Goal: Transaction & Acquisition: Book appointment/travel/reservation

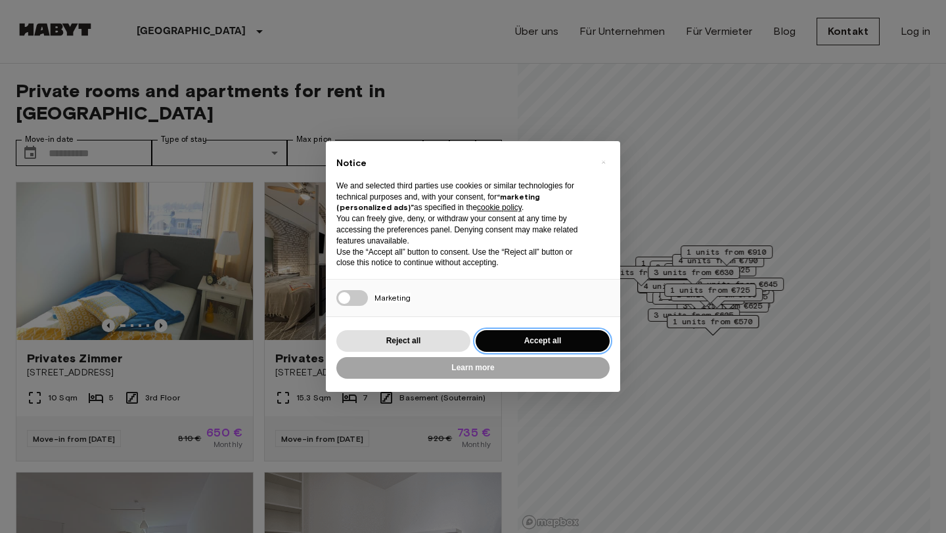
click at [567, 338] on button "Accept all" at bounding box center [543, 341] width 134 height 22
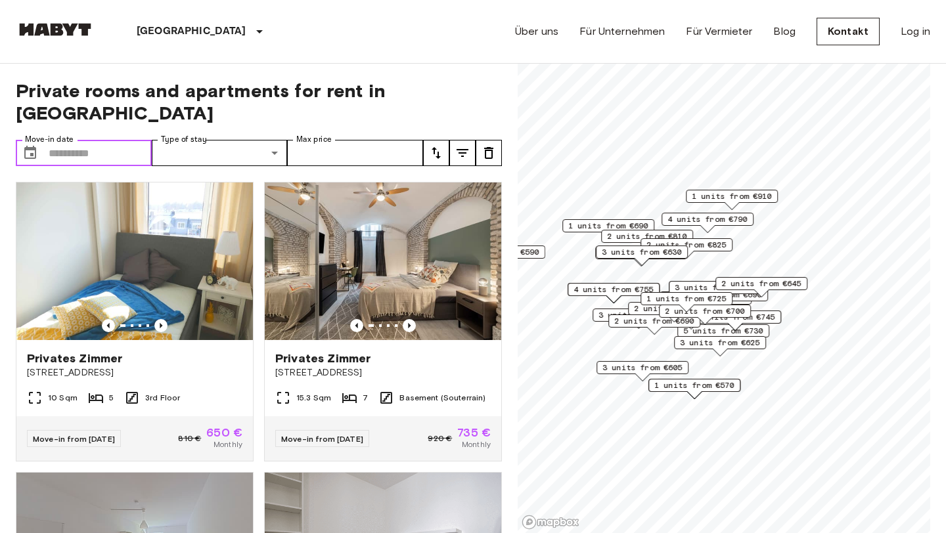
click at [140, 140] on input "Move-in date" at bounding box center [100, 153] width 103 height 26
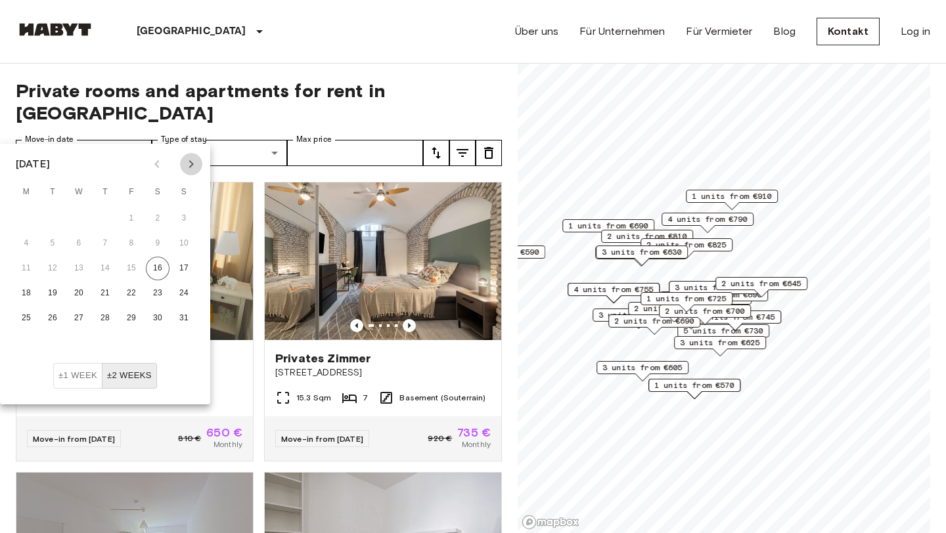
click at [191, 168] on icon "Next month" at bounding box center [191, 164] width 16 height 16
click at [24, 217] on button "1" at bounding box center [26, 219] width 24 height 24
type input "**********"
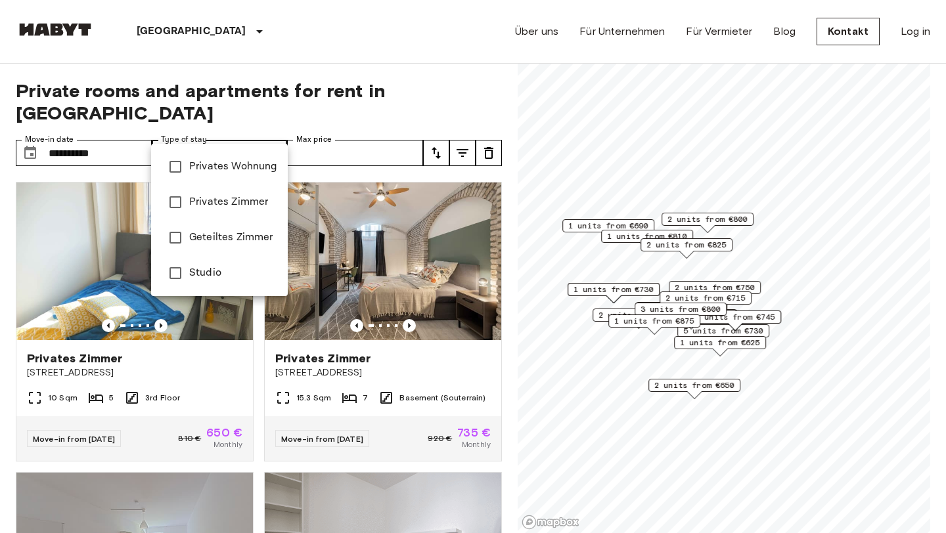
click at [246, 201] on span "Privates Zimmer" at bounding box center [233, 202] width 88 height 16
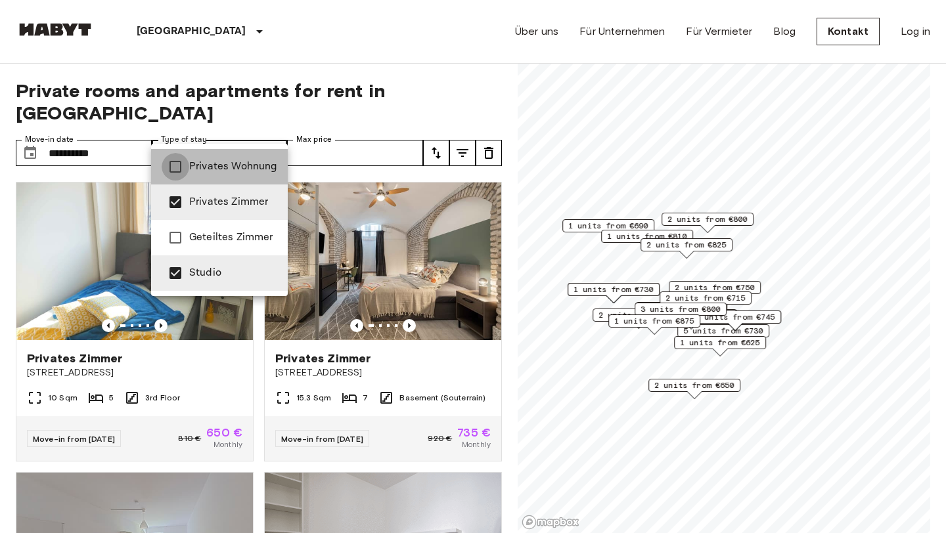
type input "**********"
click at [352, 132] on div at bounding box center [473, 266] width 946 height 533
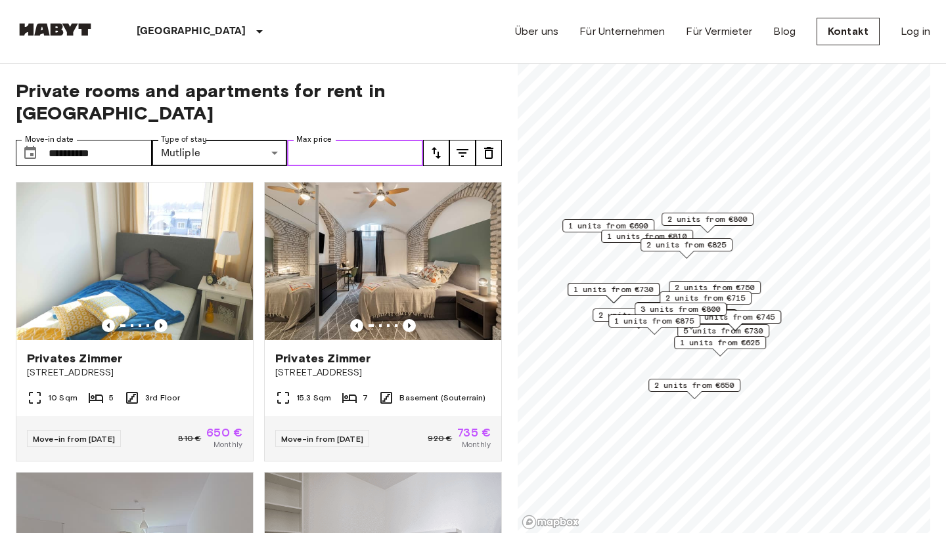
click at [345, 140] on input "Max price" at bounding box center [355, 153] width 136 height 26
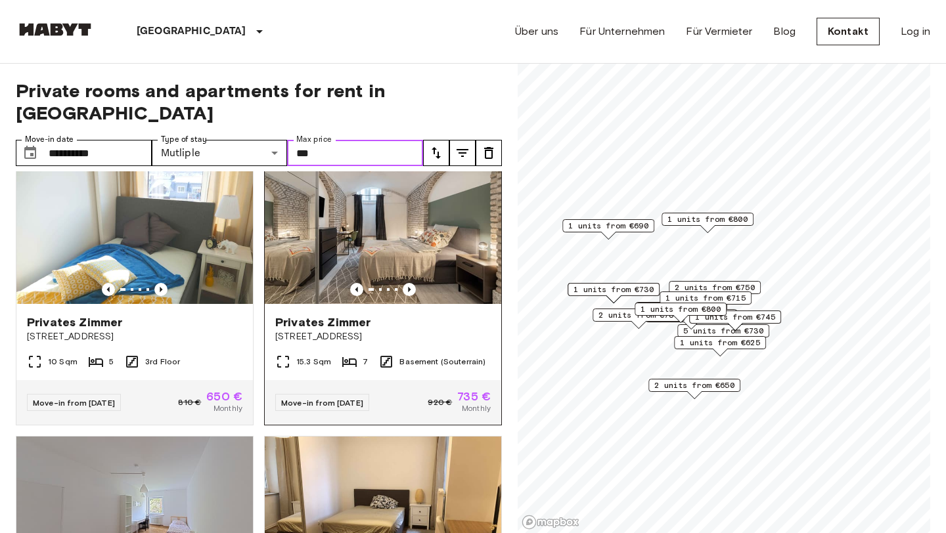
scroll to position [34, 0]
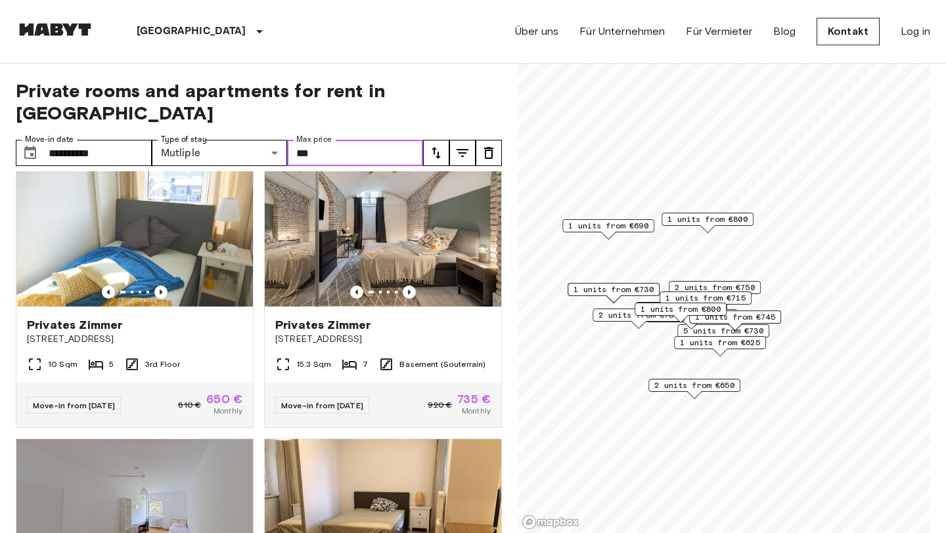
type input "***"
click at [436, 145] on icon "tune" at bounding box center [436, 153] width 16 height 16
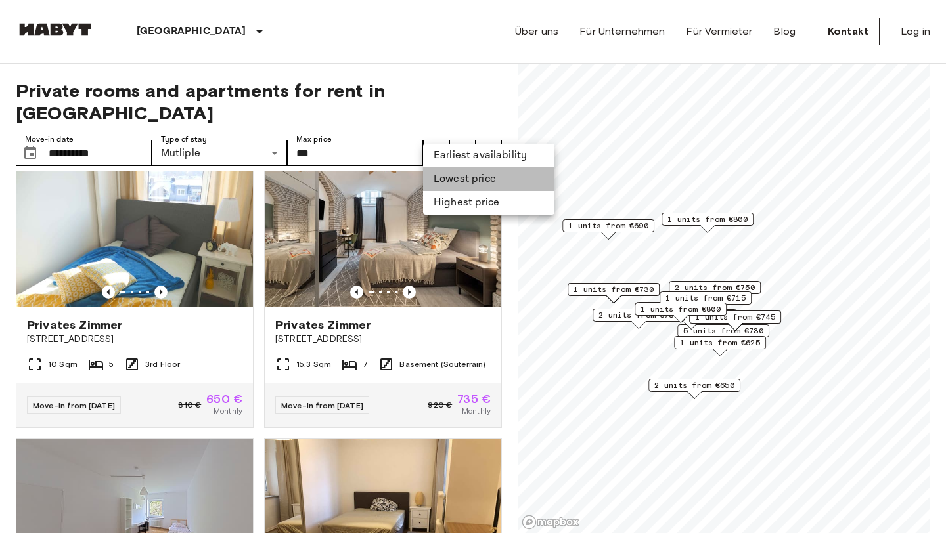
click at [449, 177] on li "Lowest price" at bounding box center [488, 180] width 131 height 24
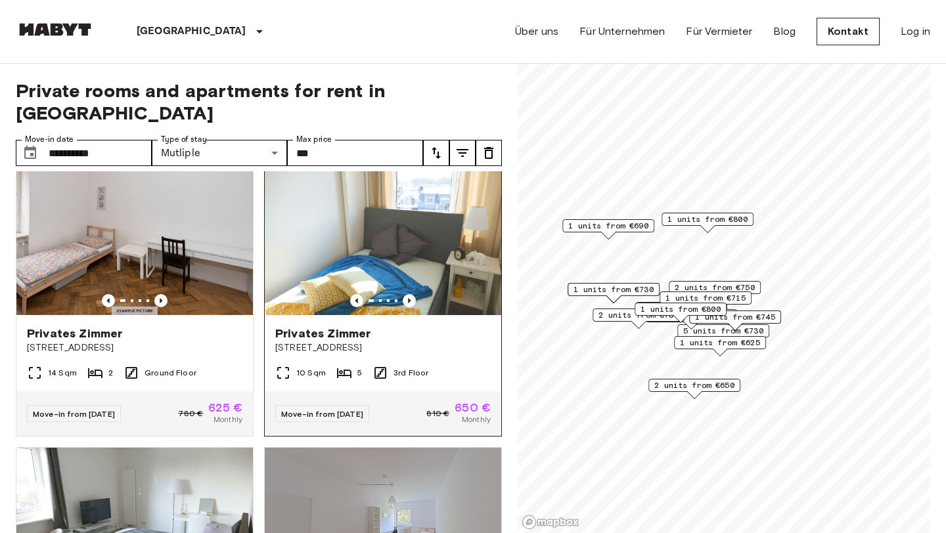
scroll to position [24, 0]
click at [470, 145] on icon "tune" at bounding box center [463, 153] width 16 height 16
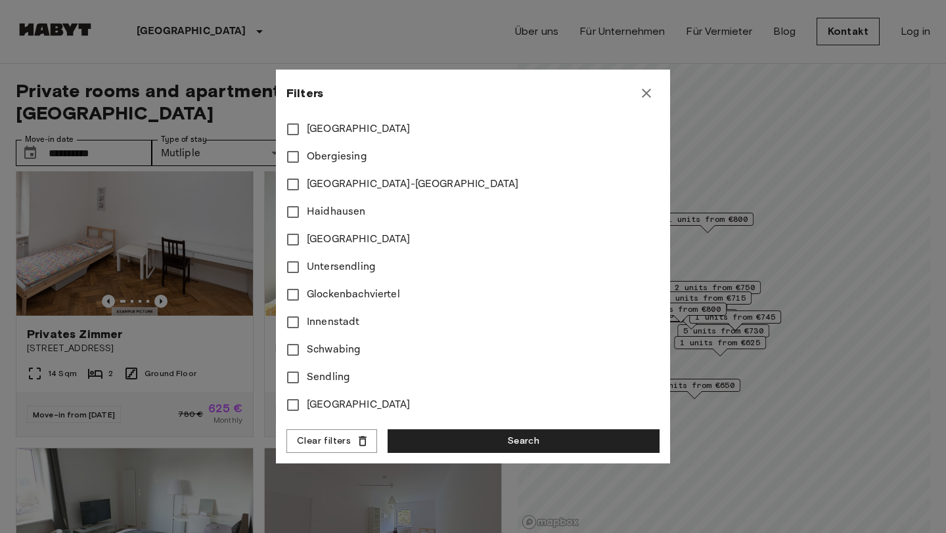
scroll to position [538, 0]
click at [650, 96] on icon "button" at bounding box center [647, 93] width 16 height 16
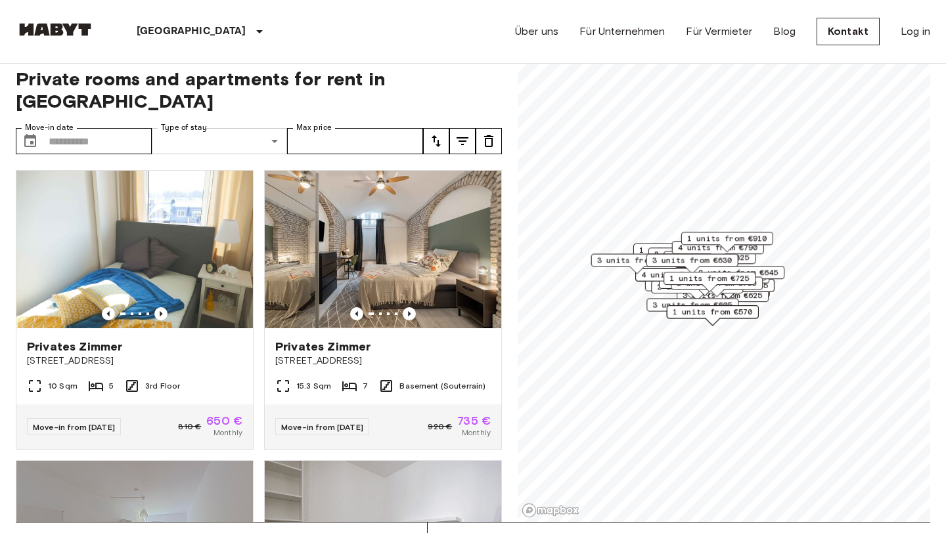
scroll to position [22, 0]
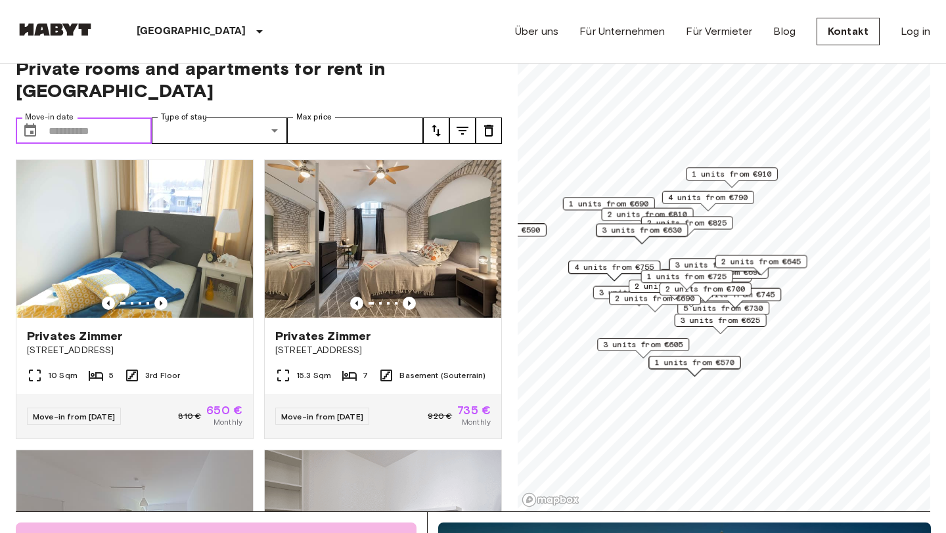
click at [114, 118] on input "Move-in date" at bounding box center [100, 131] width 103 height 26
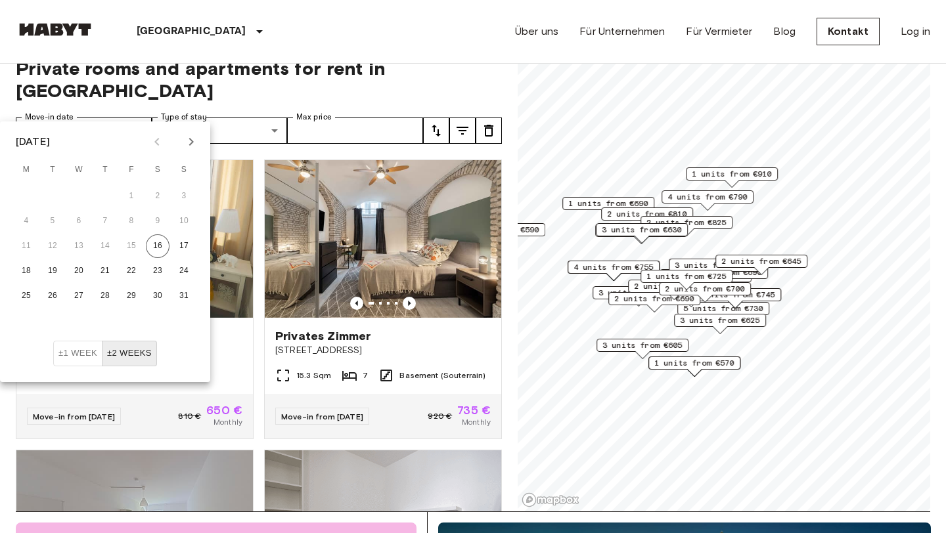
click at [192, 146] on icon "Next month" at bounding box center [191, 142] width 16 height 16
click at [32, 192] on button "1" at bounding box center [26, 197] width 24 height 24
type input "**********"
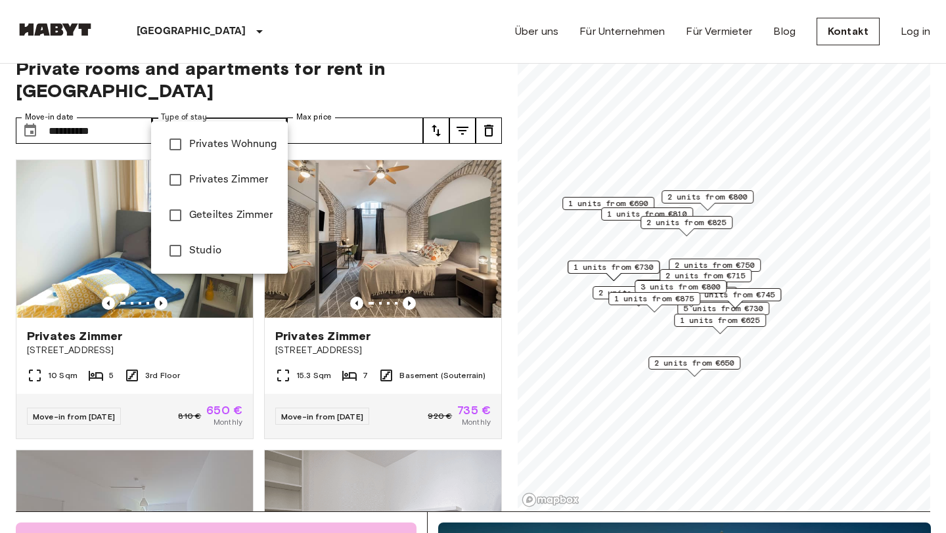
click at [237, 176] on span "Privates Zimmer" at bounding box center [233, 180] width 88 height 16
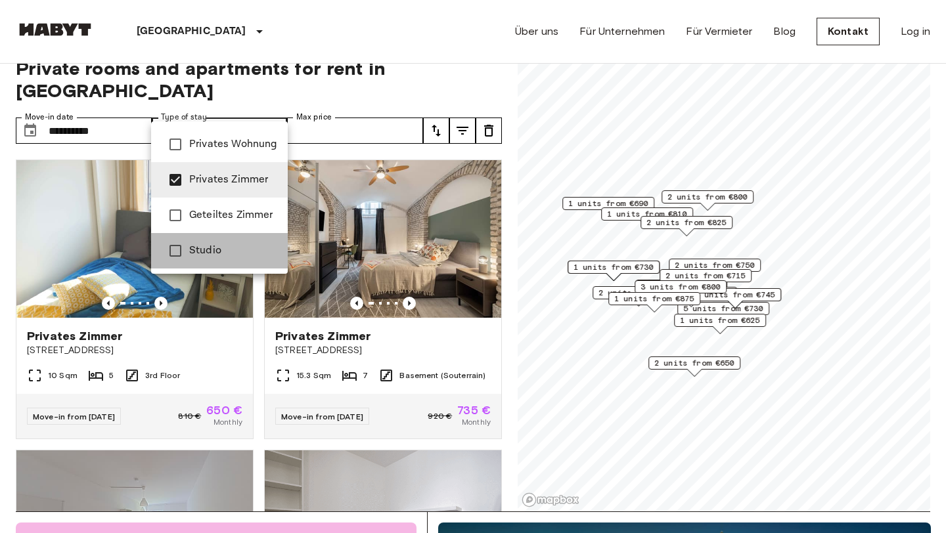
click at [201, 256] on span "Studio" at bounding box center [233, 251] width 88 height 16
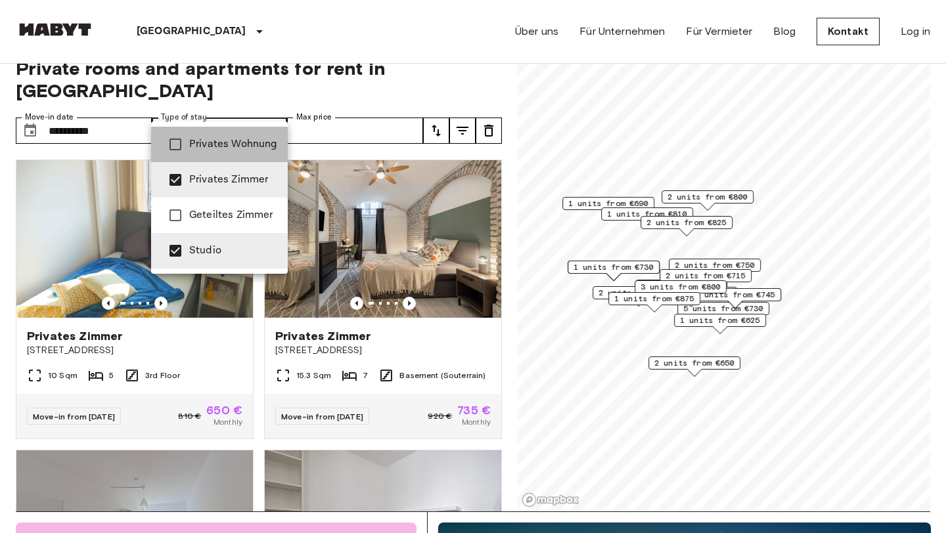
click at [202, 147] on span "Privates Wohnung" at bounding box center [233, 145] width 88 height 16
type input "**********"
click at [353, 108] on div at bounding box center [473, 266] width 946 height 533
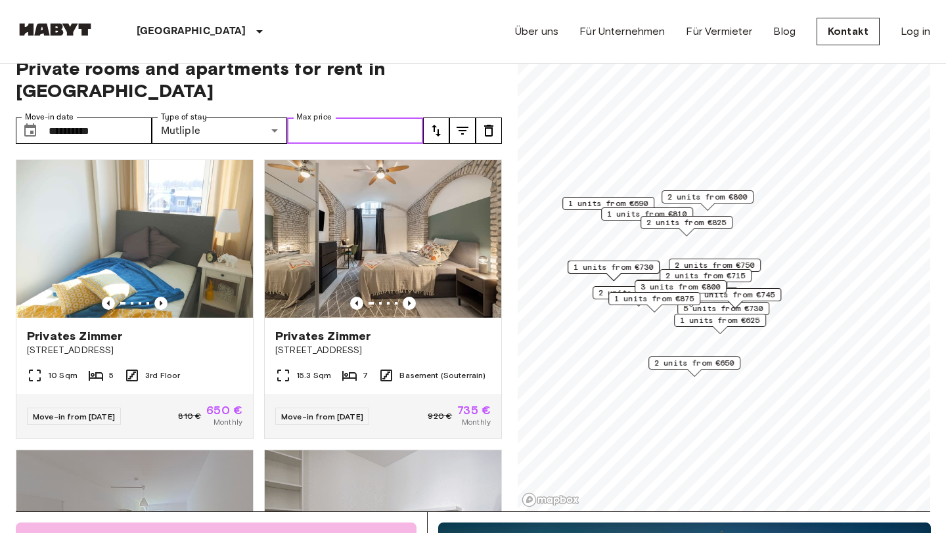
click at [344, 118] on input "Max price" at bounding box center [355, 131] width 136 height 26
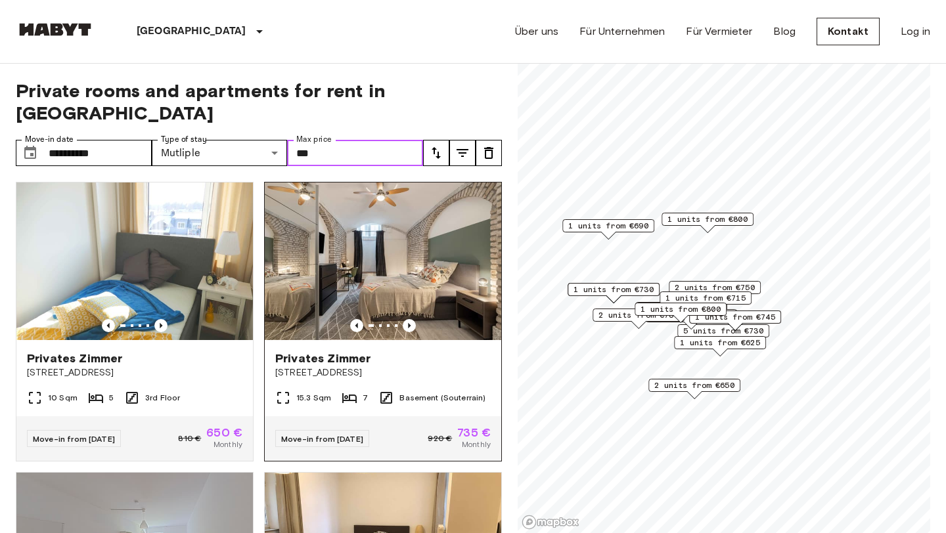
click at [437, 250] on img at bounding box center [383, 262] width 237 height 158
type input "***"
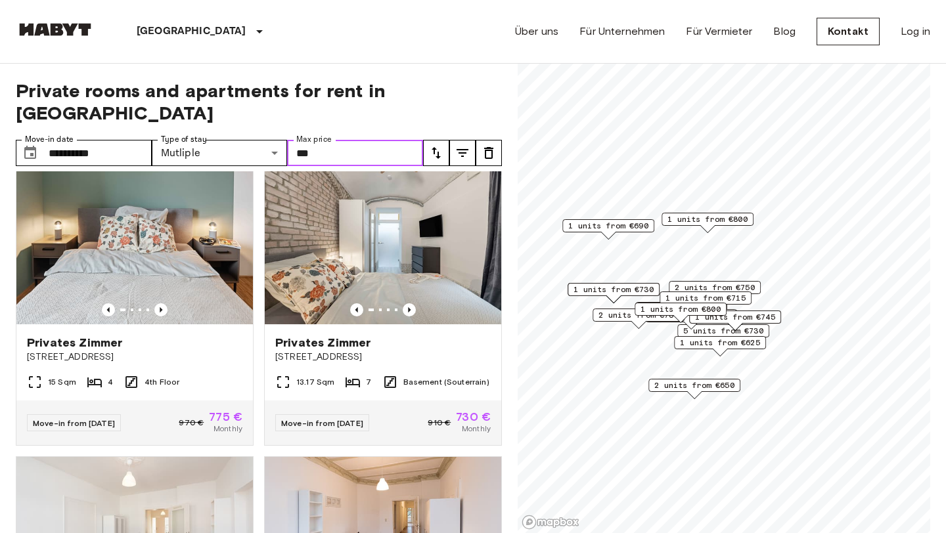
scroll to position [600, 0]
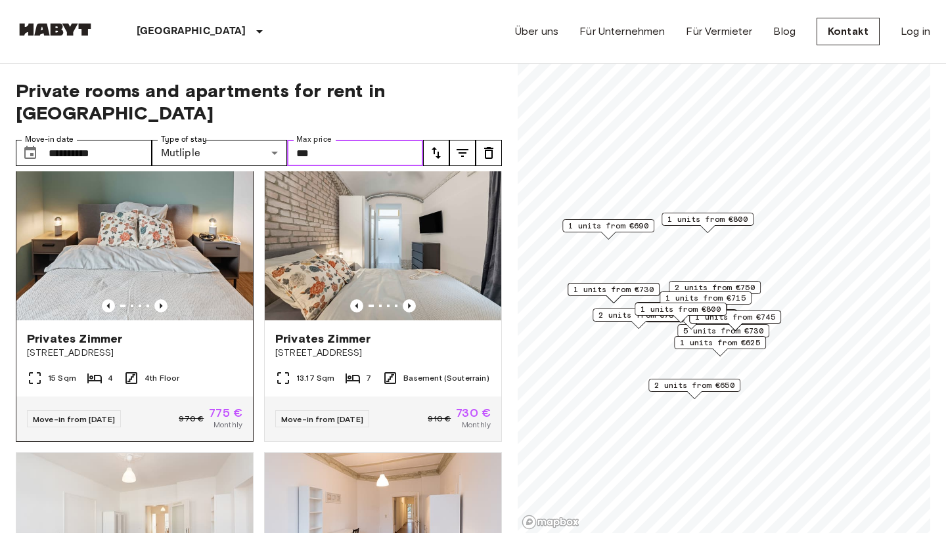
click at [237, 261] on img at bounding box center [134, 242] width 237 height 158
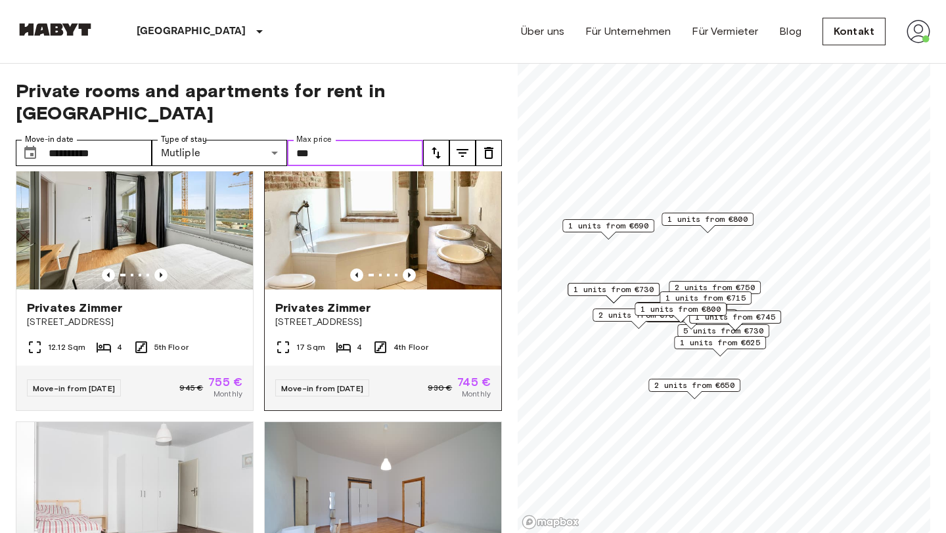
scroll to position [1785, 0]
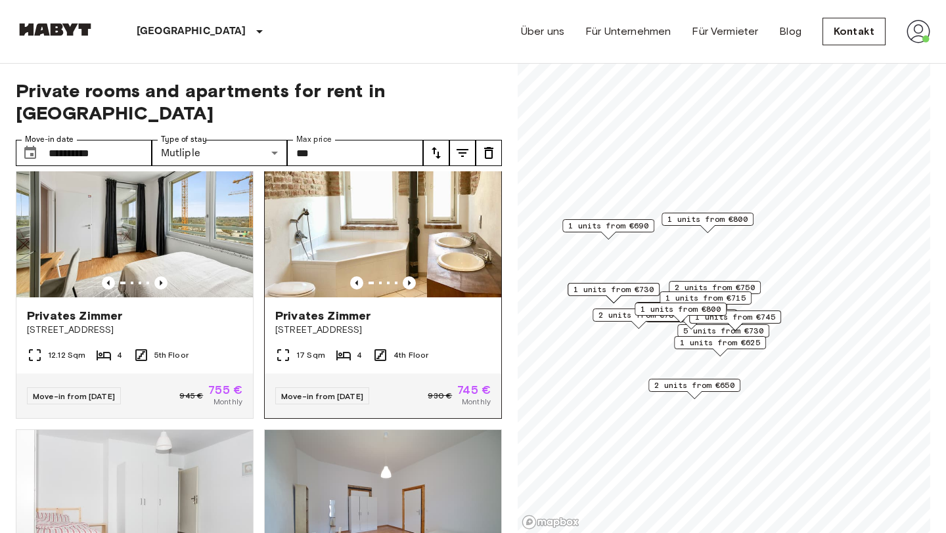
click at [313, 324] on span "Regerplatz 2" at bounding box center [382, 330] width 215 height 13
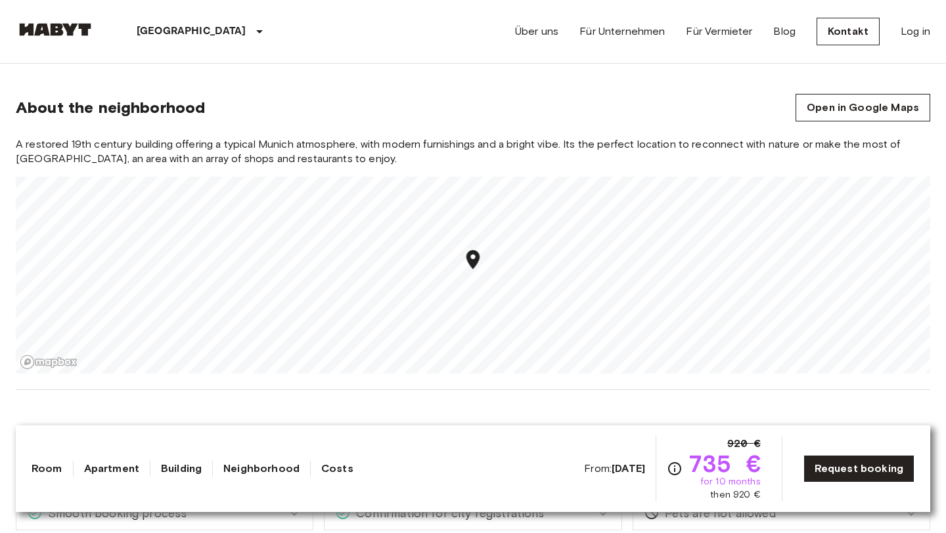
scroll to position [1083, 0]
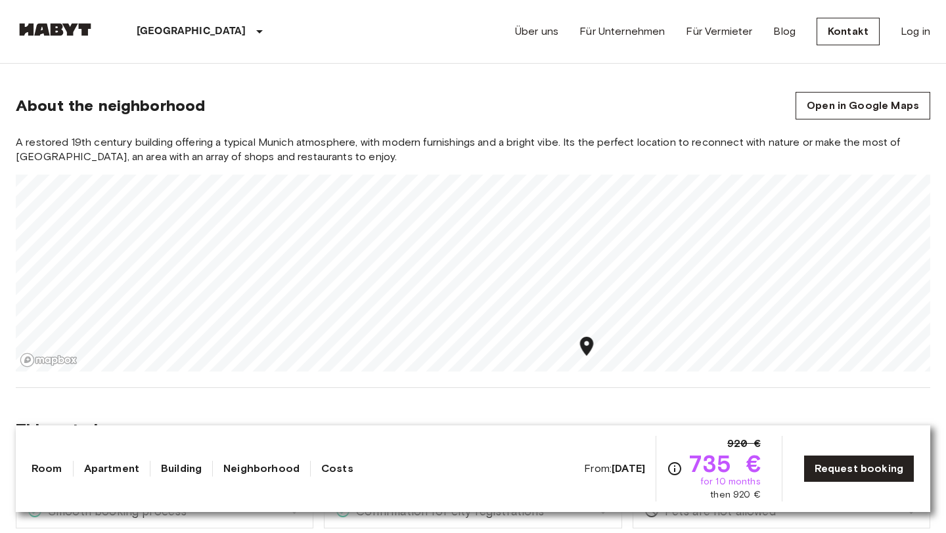
click at [597, 151] on span "A restored 19th century building offering a typical Munich atmosphere, with mod…" at bounding box center [473, 149] width 915 height 29
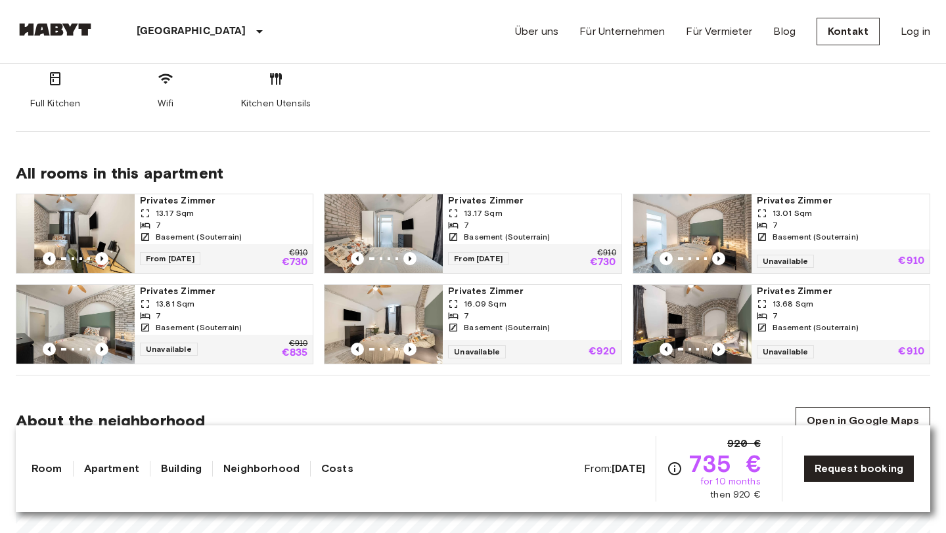
scroll to position [768, 0]
click at [565, 304] on div "16.09 Sqm" at bounding box center [532, 304] width 168 height 12
click at [809, 317] on div "7" at bounding box center [841, 315] width 168 height 12
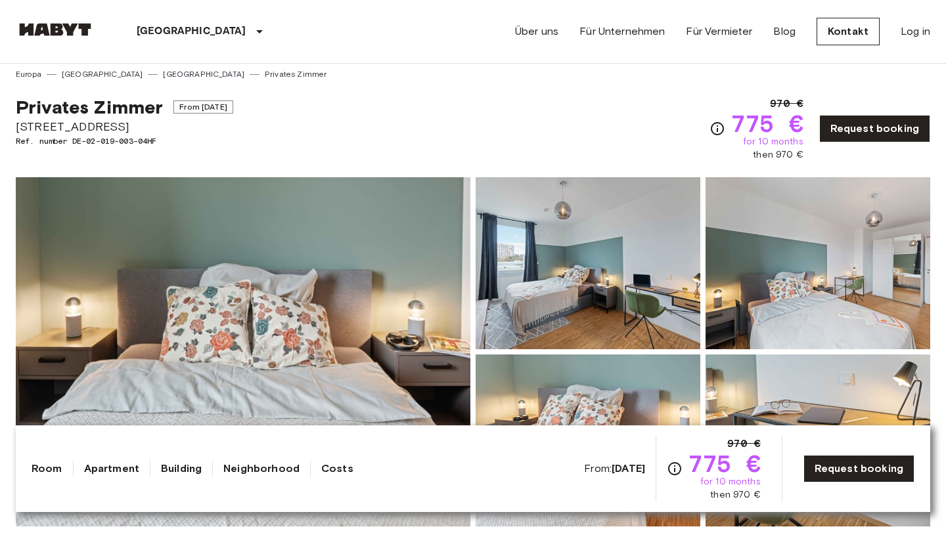
scroll to position [3, 0]
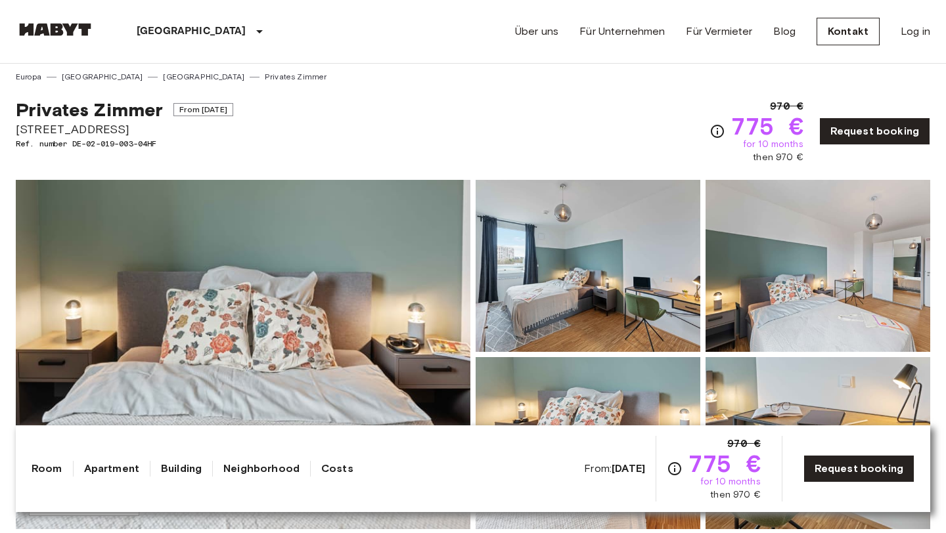
click at [86, 127] on span "Tübinger Straße 3" at bounding box center [124, 129] width 217 height 17
copy span "Tübinger Straße 3"
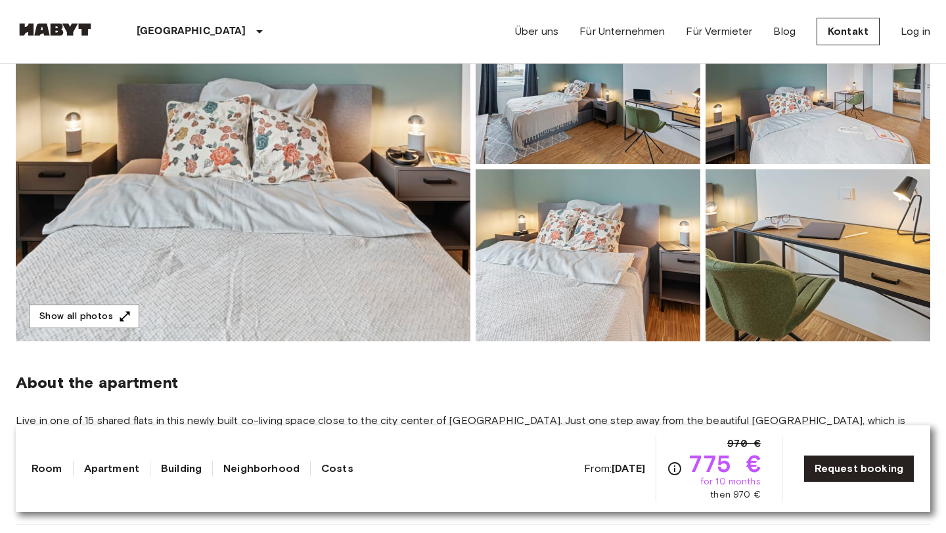
scroll to position [154, 0]
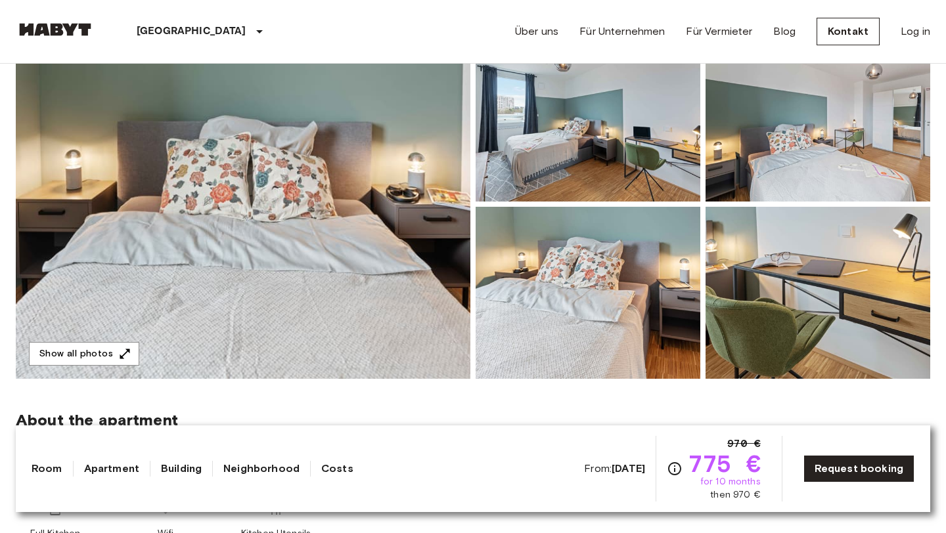
click at [386, 208] on img at bounding box center [243, 205] width 455 height 350
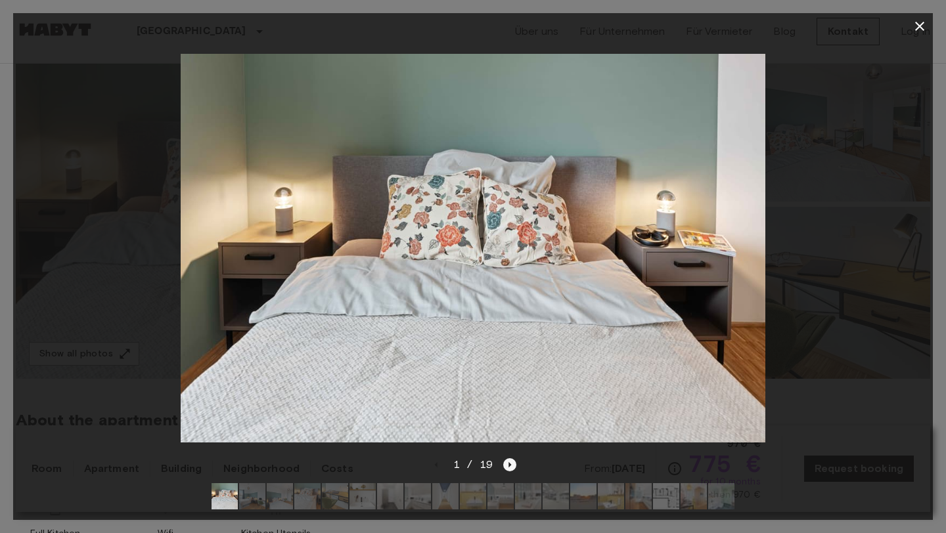
click at [509, 465] on icon "Next image" at bounding box center [510, 465] width 3 height 5
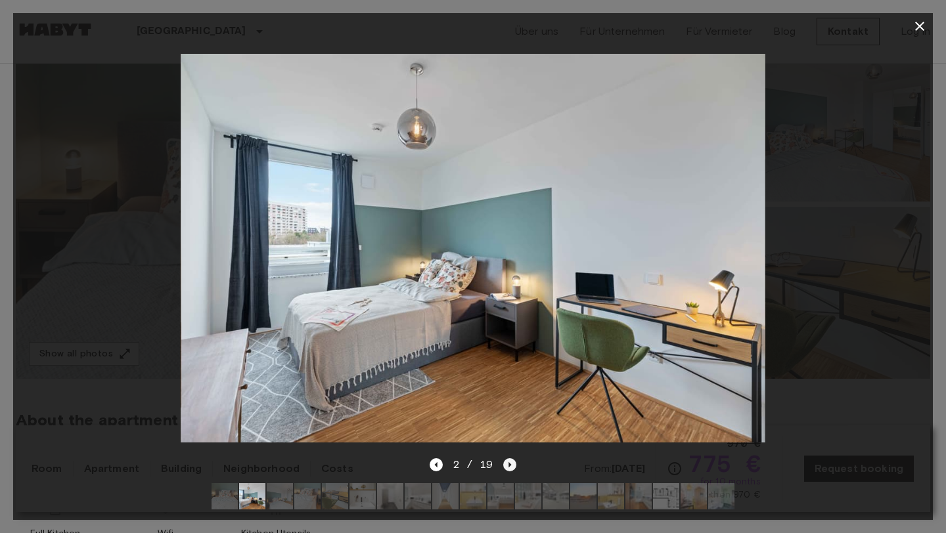
click at [509, 465] on icon "Next image" at bounding box center [510, 465] width 3 height 5
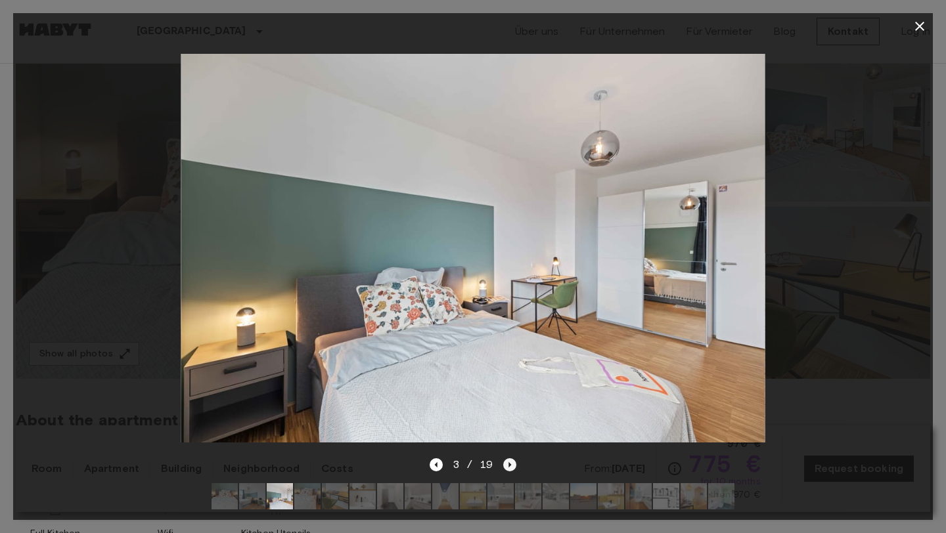
click at [509, 465] on icon "Next image" at bounding box center [510, 465] width 3 height 5
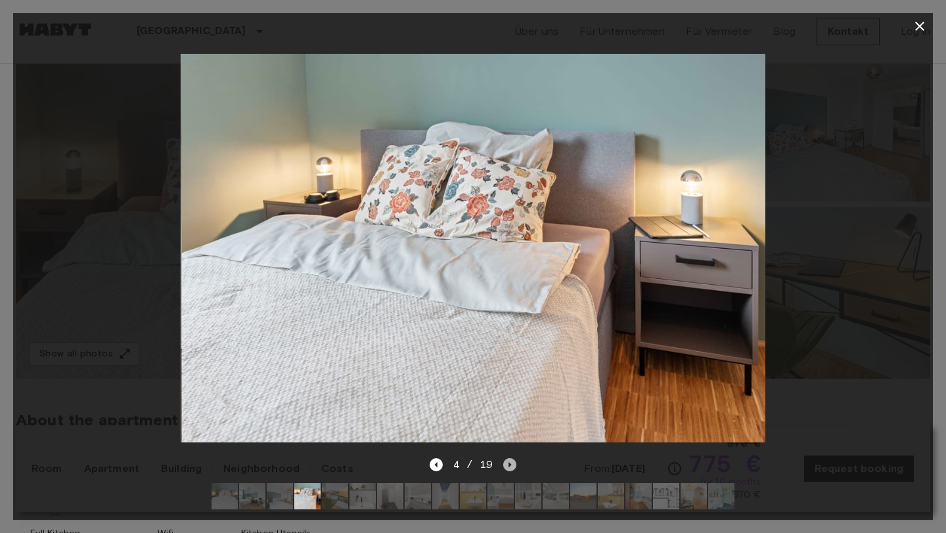
click at [509, 465] on icon "Next image" at bounding box center [510, 465] width 3 height 5
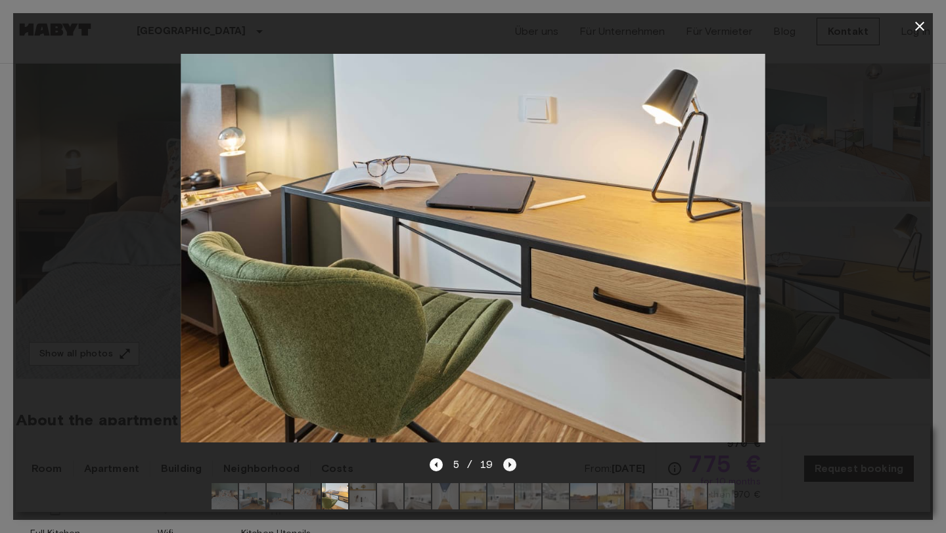
click at [509, 465] on icon "Next image" at bounding box center [510, 465] width 3 height 5
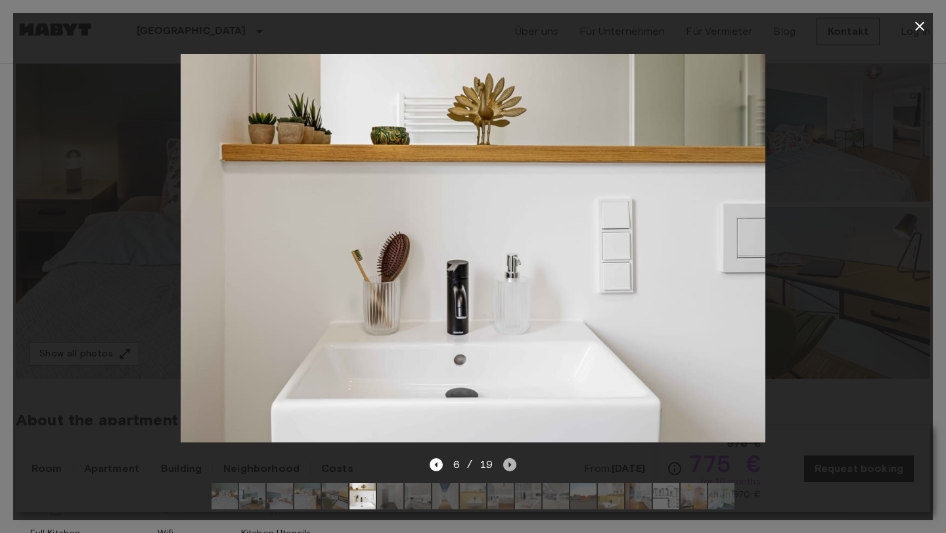
click at [509, 465] on icon "Next image" at bounding box center [510, 465] width 3 height 5
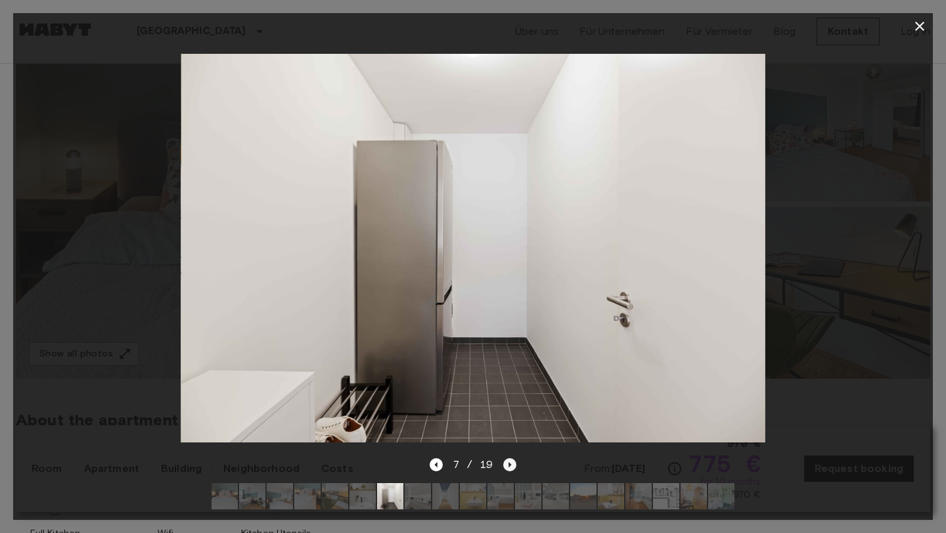
click at [509, 465] on icon "Next image" at bounding box center [510, 465] width 3 height 5
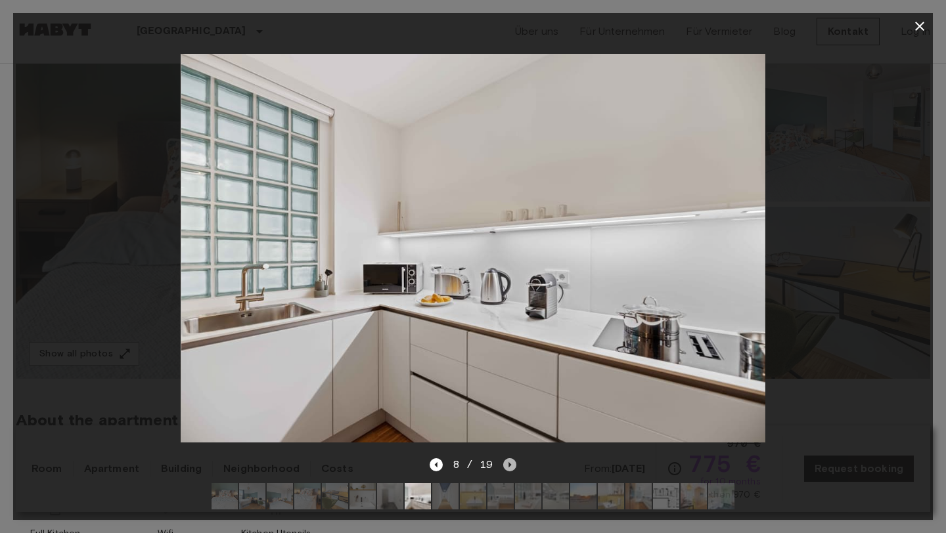
click at [509, 465] on icon "Next image" at bounding box center [510, 465] width 3 height 5
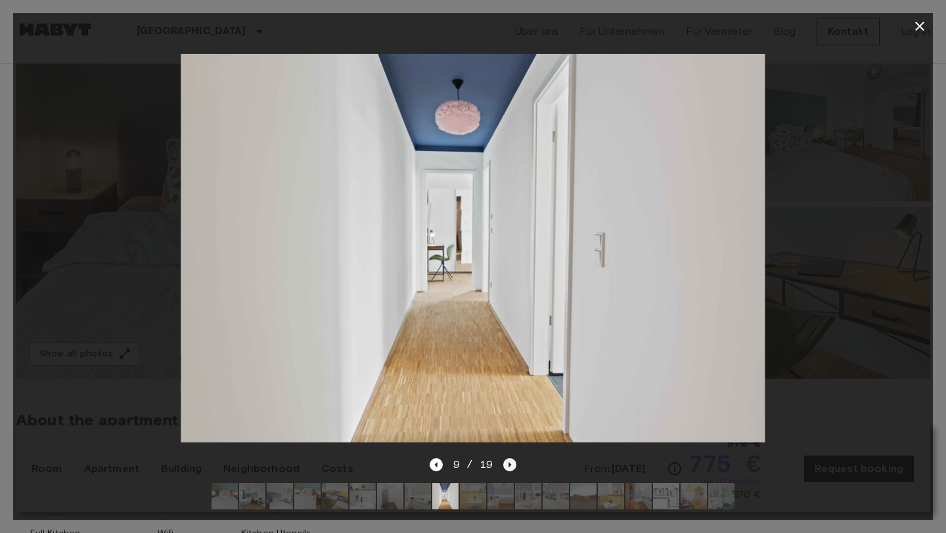
click at [509, 465] on icon "Next image" at bounding box center [510, 465] width 3 height 5
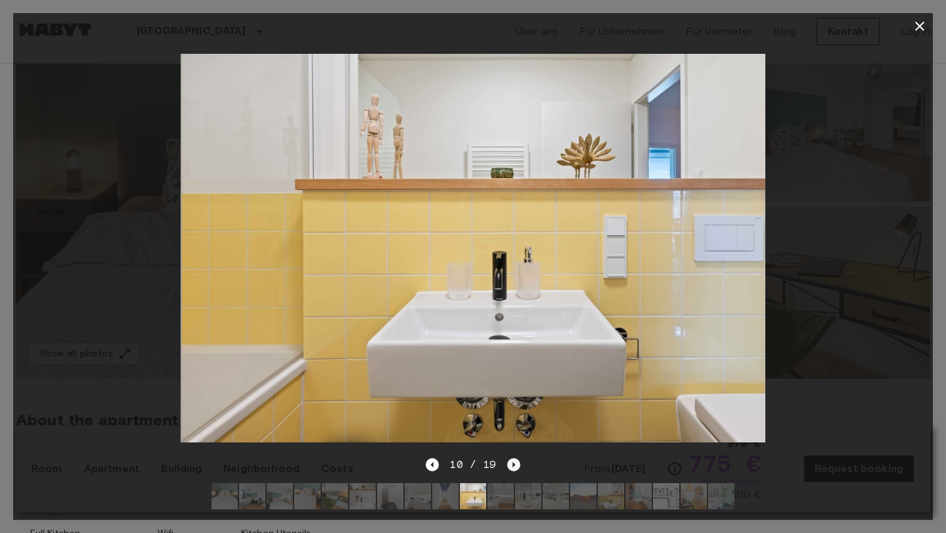
click at [509, 465] on icon "Next image" at bounding box center [513, 465] width 13 height 13
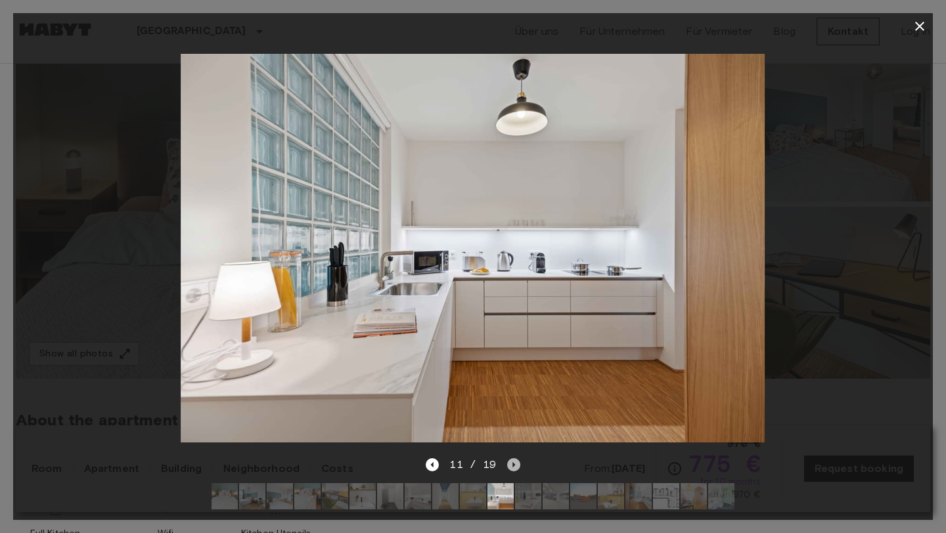
click at [509, 465] on icon "Next image" at bounding box center [513, 465] width 13 height 13
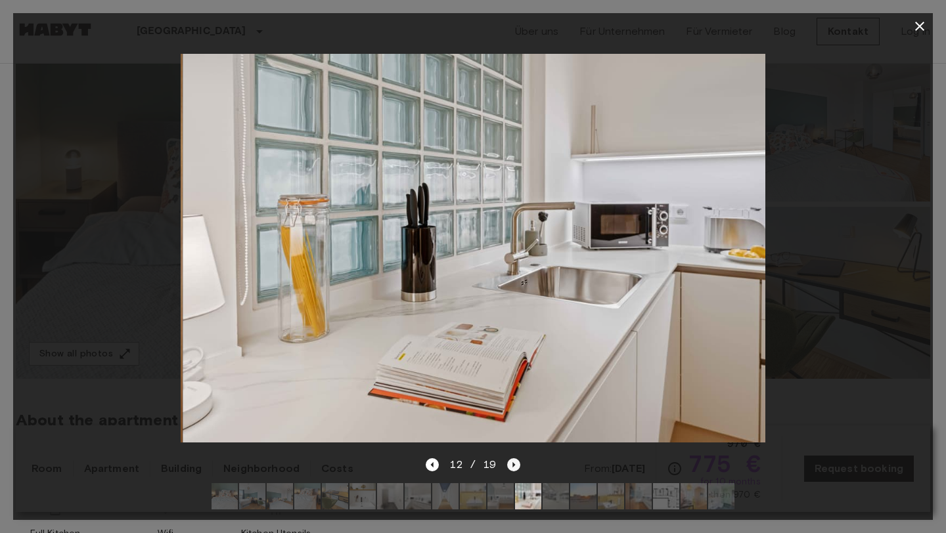
click at [509, 465] on icon "Next image" at bounding box center [513, 465] width 13 height 13
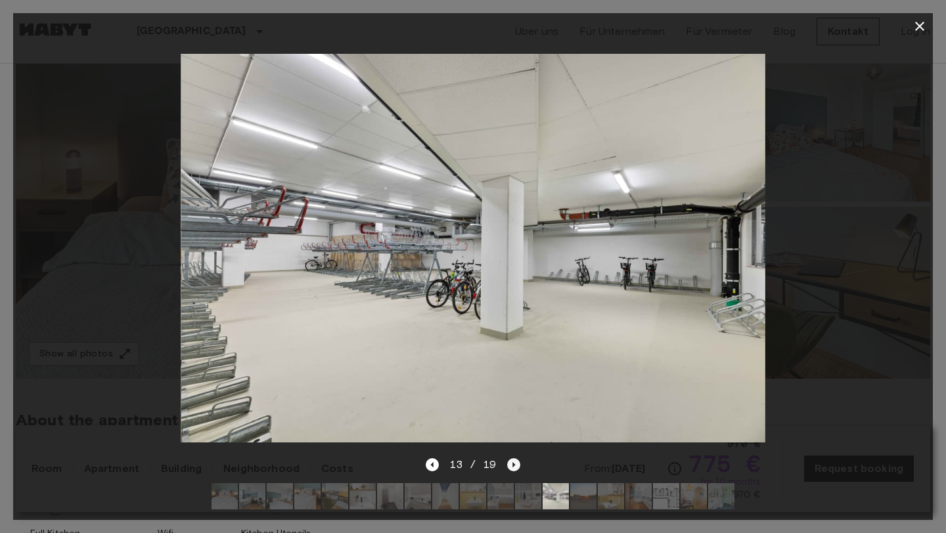
click at [509, 465] on icon "Next image" at bounding box center [513, 465] width 13 height 13
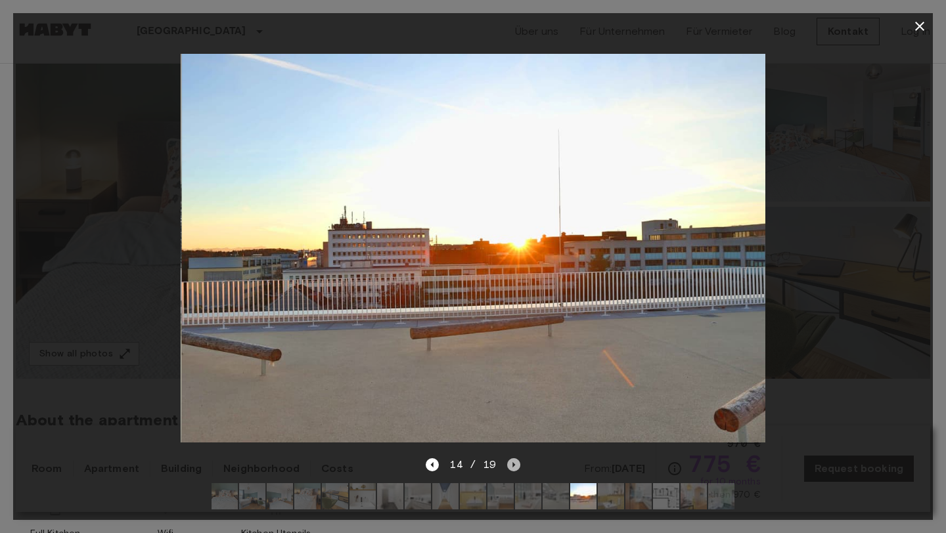
click at [509, 465] on icon "Next image" at bounding box center [513, 465] width 13 height 13
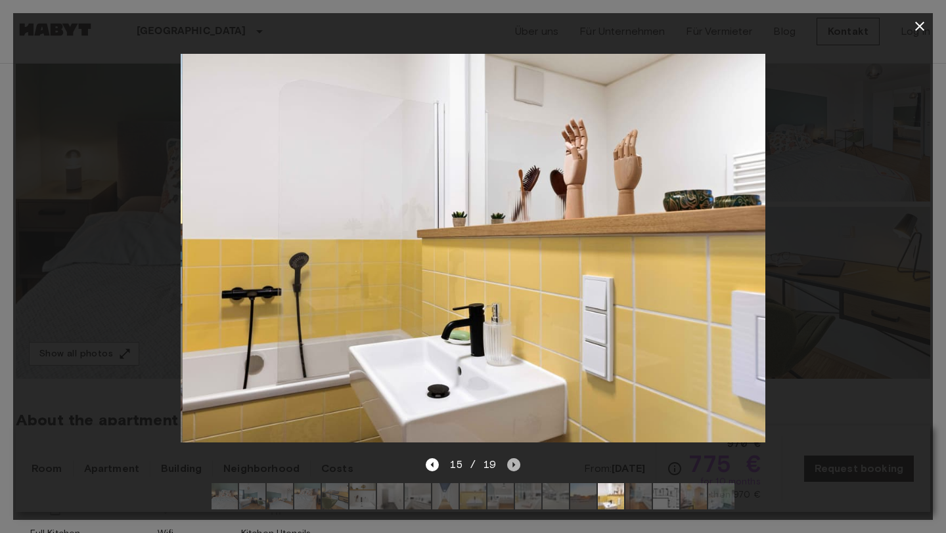
click at [509, 465] on icon "Next image" at bounding box center [513, 465] width 13 height 13
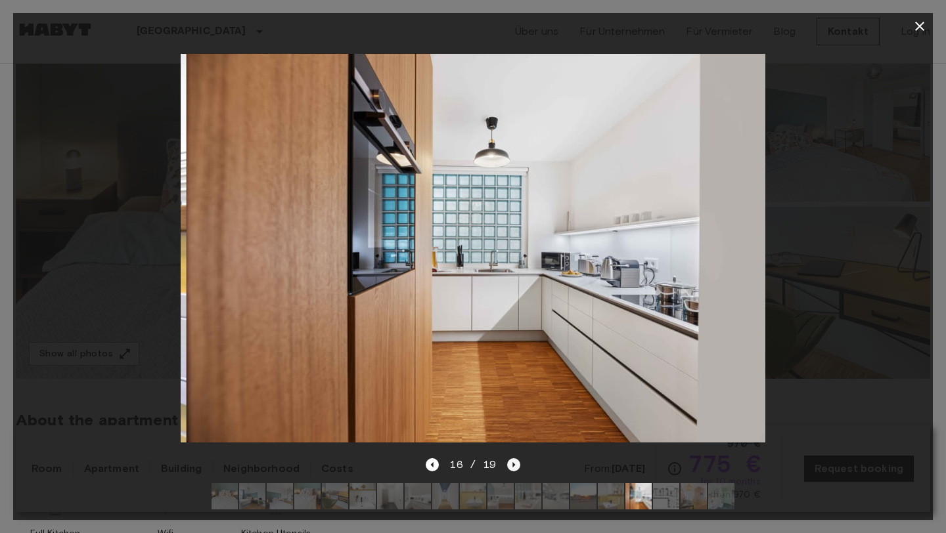
click at [509, 465] on icon "Next image" at bounding box center [513, 465] width 13 height 13
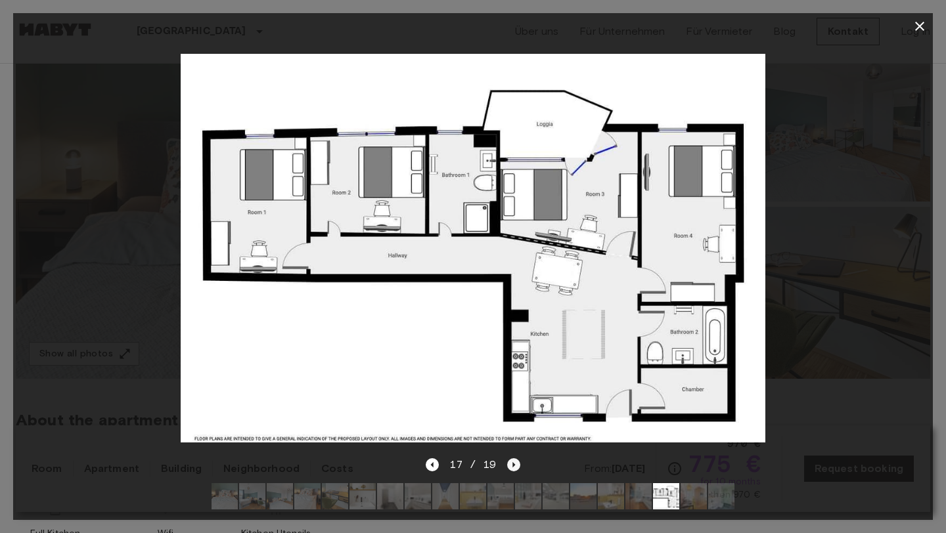
click at [516, 466] on icon "Next image" at bounding box center [513, 465] width 13 height 13
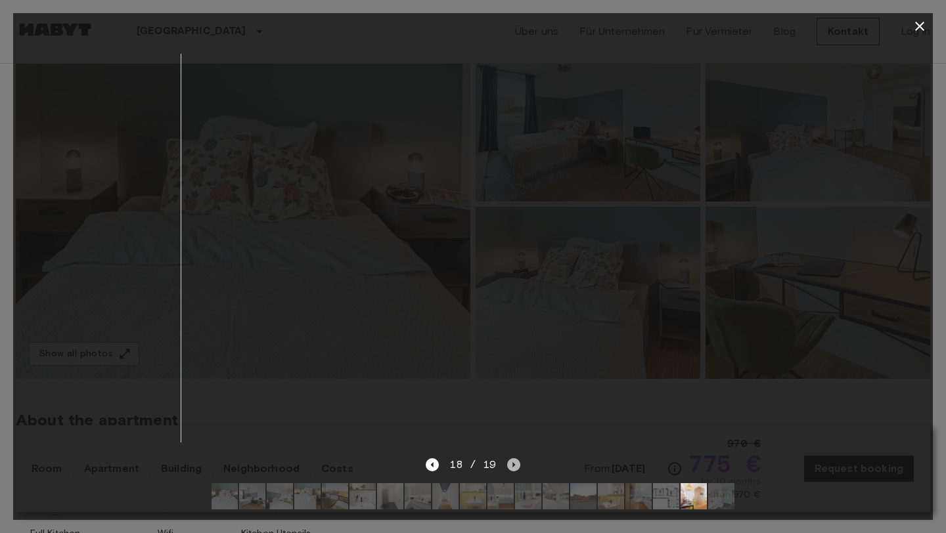
click at [516, 466] on icon "Next image" at bounding box center [513, 465] width 13 height 13
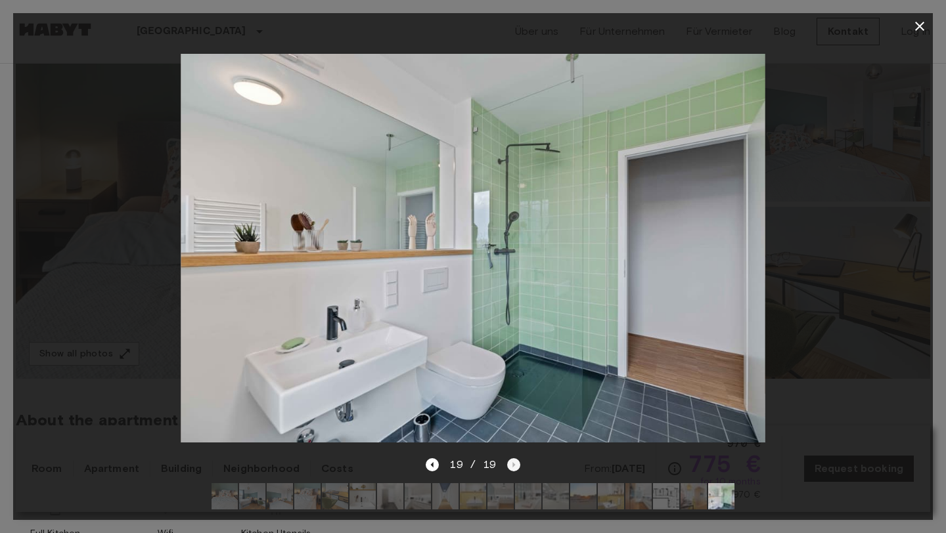
click at [516, 466] on div "19 / 19" at bounding box center [473, 465] width 94 height 16
click at [920, 30] on icon "button" at bounding box center [920, 26] width 16 height 16
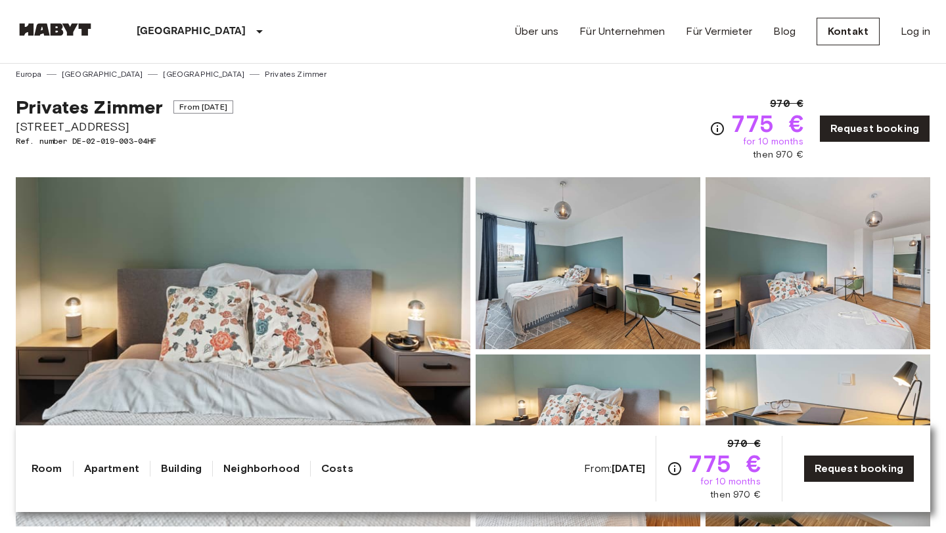
scroll to position [0, 0]
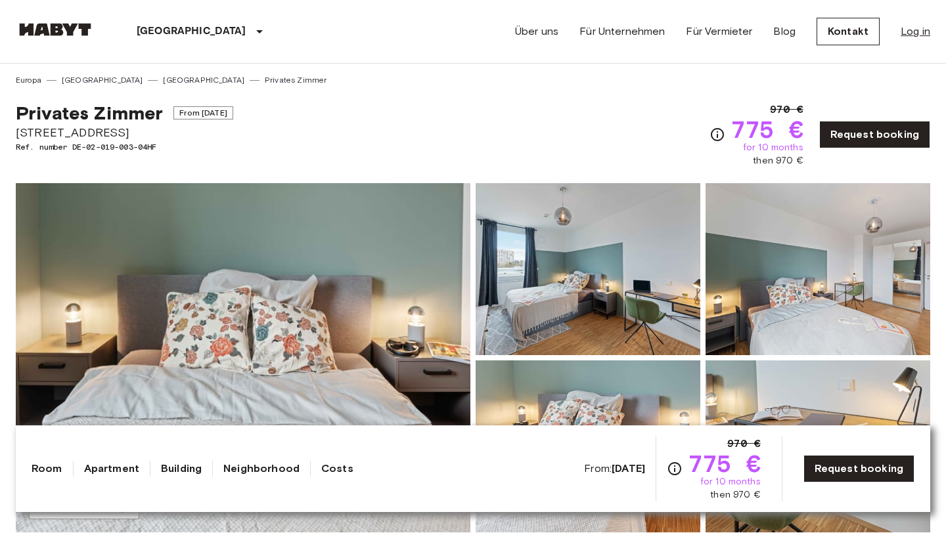
click at [907, 35] on link "Log in" at bounding box center [916, 32] width 30 height 16
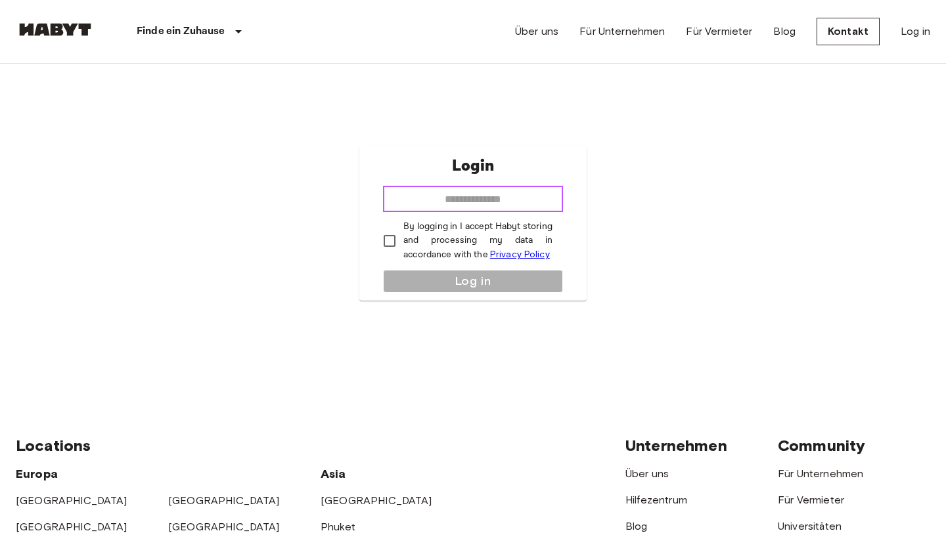
click at [487, 197] on input "email" at bounding box center [473, 199] width 180 height 26
type input "**********"
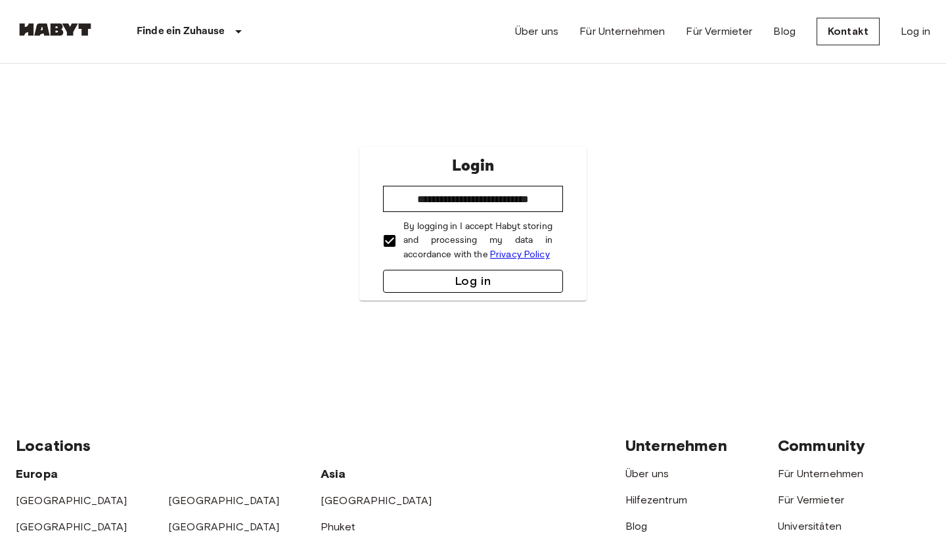
click at [447, 278] on button "Log in" at bounding box center [473, 281] width 180 height 23
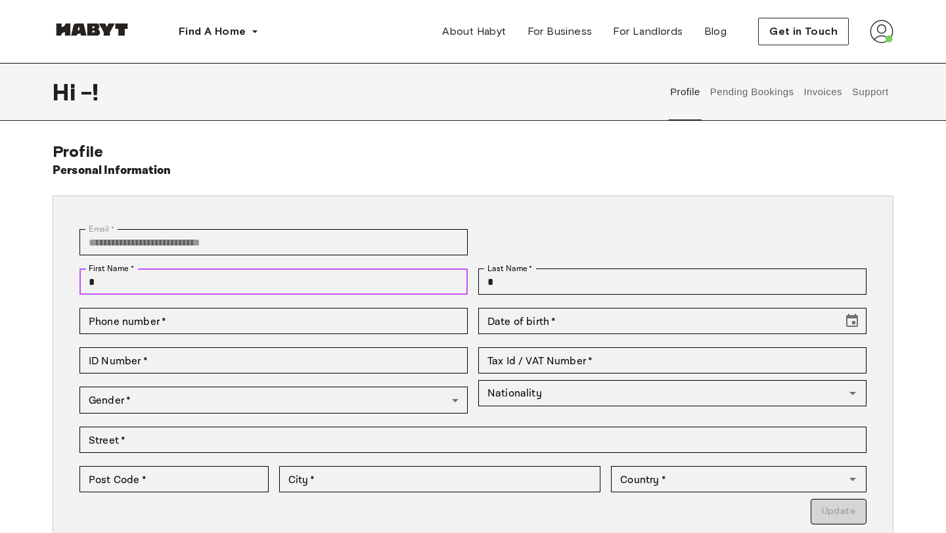
click at [299, 285] on input "*" at bounding box center [273, 282] width 388 height 26
type input "*****"
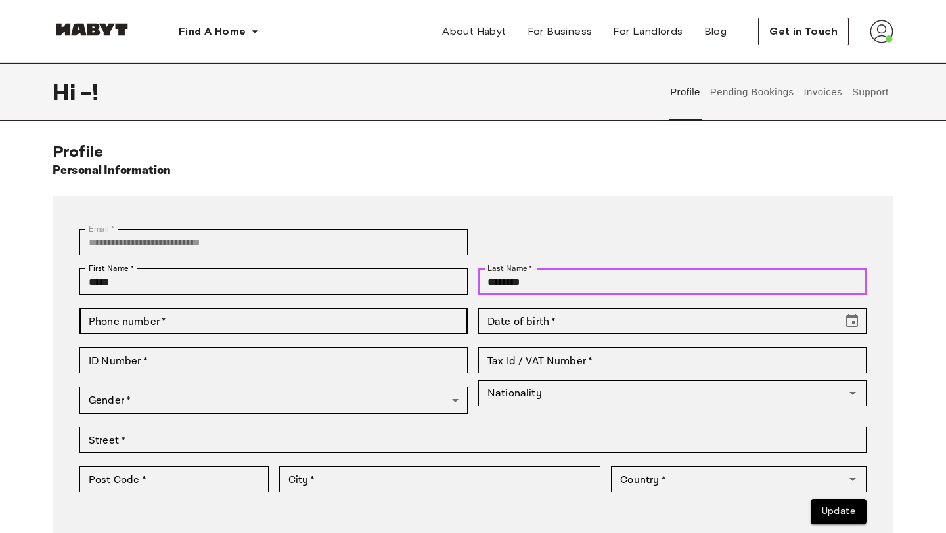
type input "********"
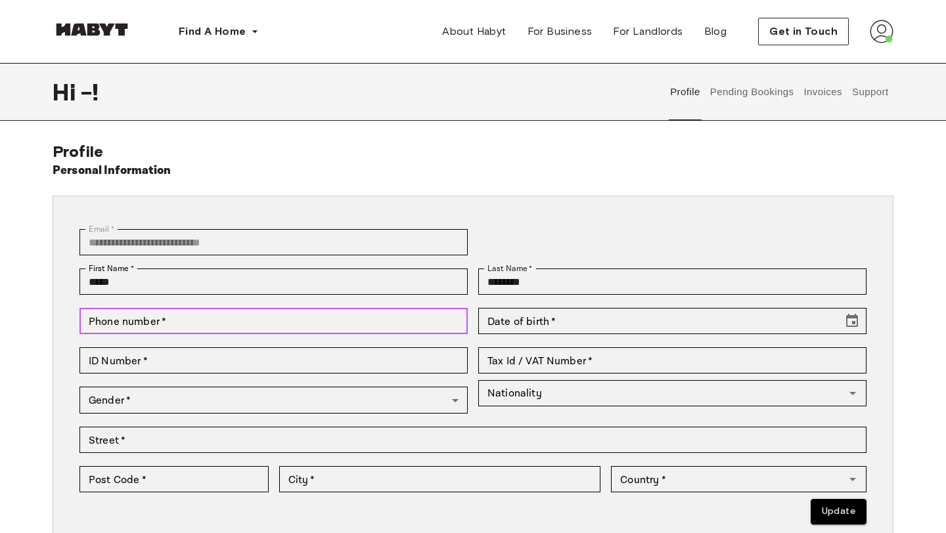
click at [207, 325] on input "Phone number   *" at bounding box center [273, 321] width 388 height 26
click at [202, 328] on input "Phone number   *" at bounding box center [273, 321] width 388 height 26
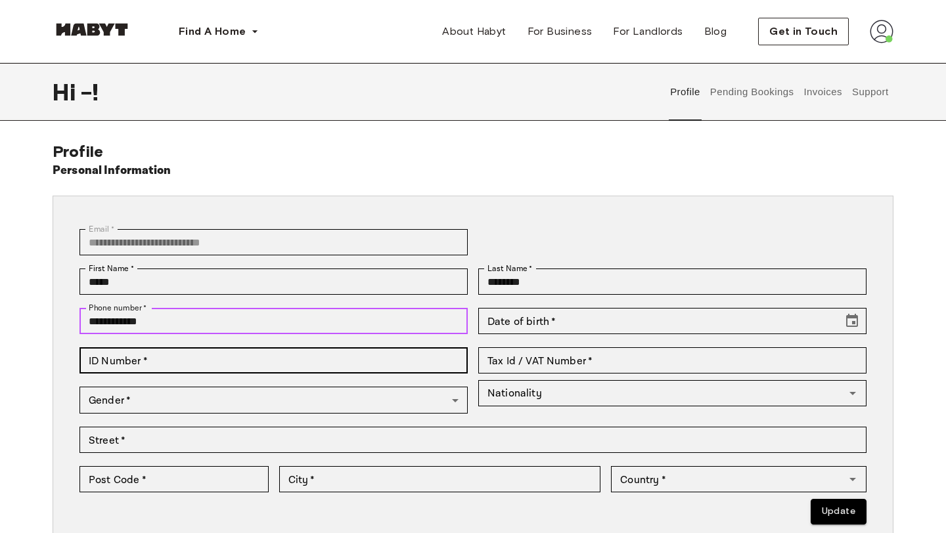
type input "**********"
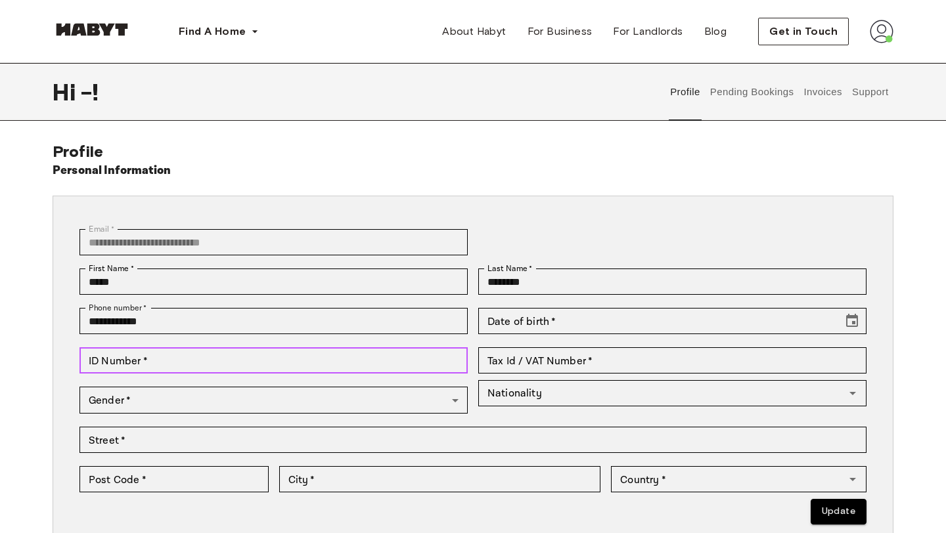
click at [225, 367] on input "ID Number   *" at bounding box center [273, 361] width 388 height 26
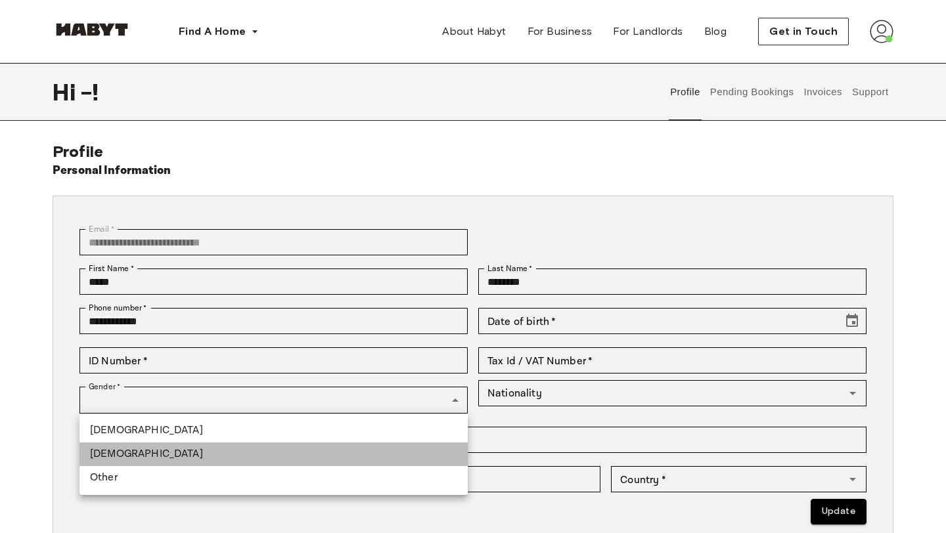
click at [213, 456] on li "Female" at bounding box center [273, 455] width 388 height 24
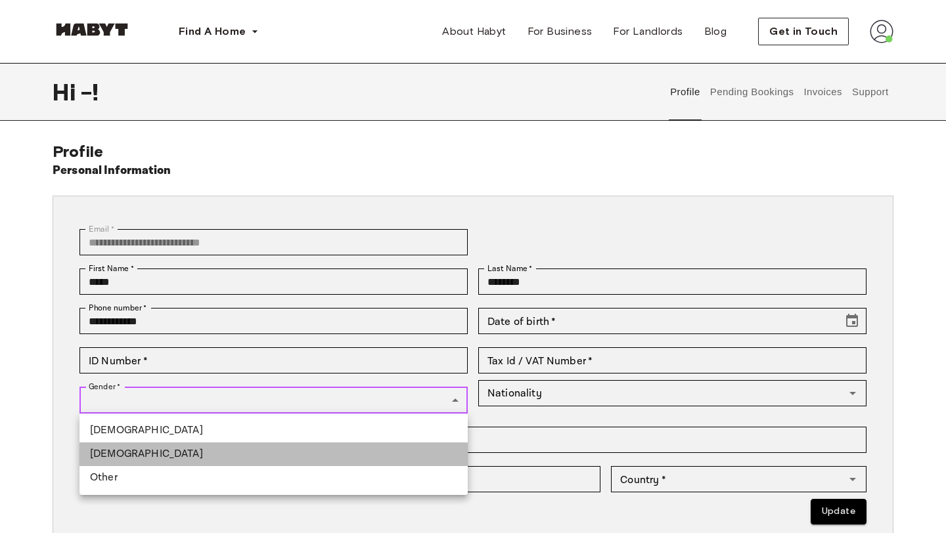
type input "******"
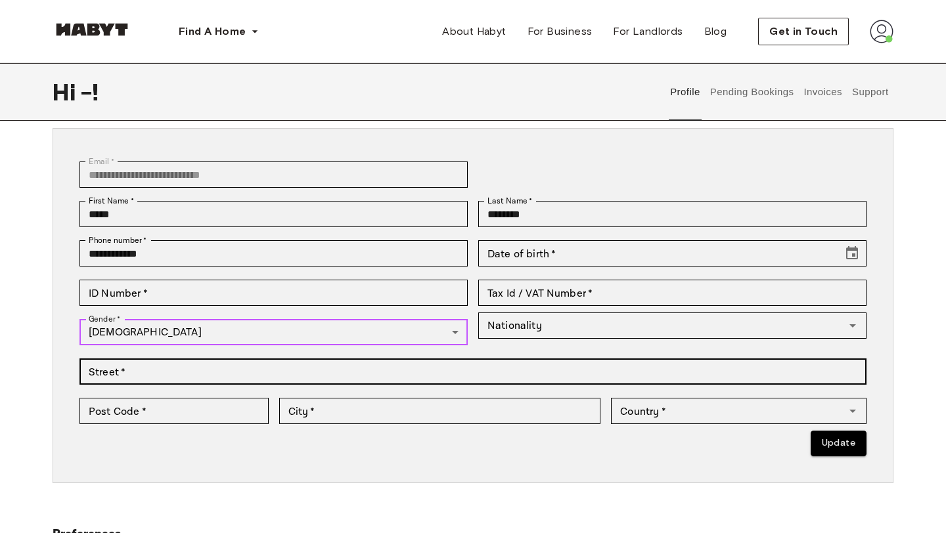
scroll to position [73, 0]
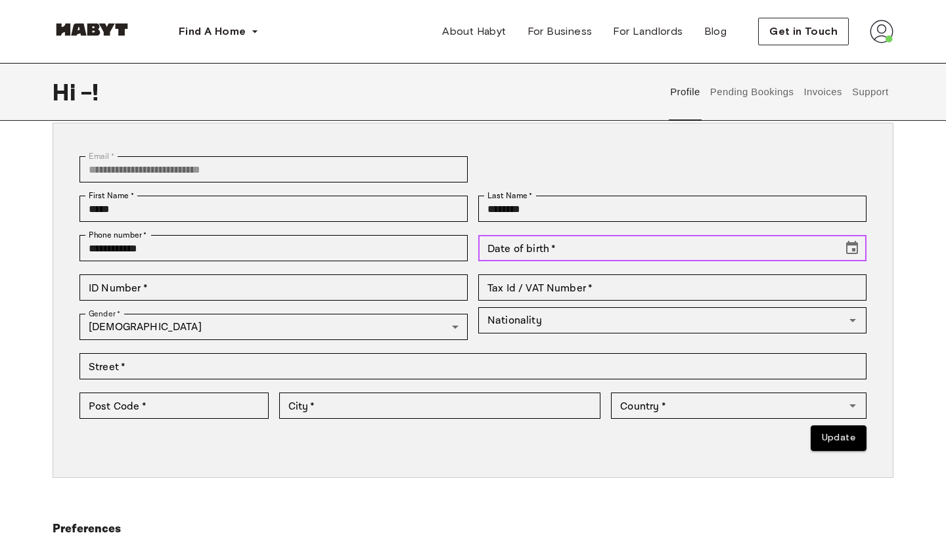
click at [574, 256] on input "Date of birth   *" at bounding box center [655, 248] width 355 height 26
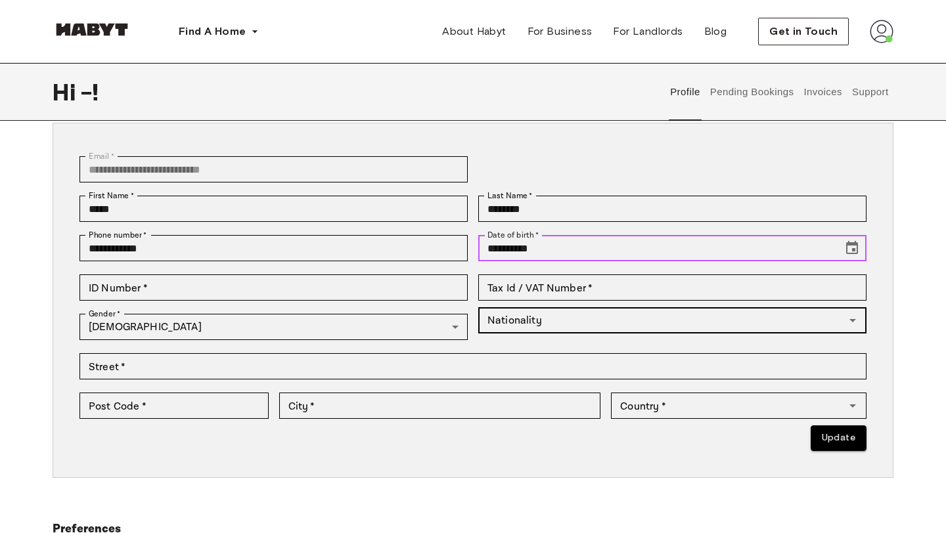
type input "**********"
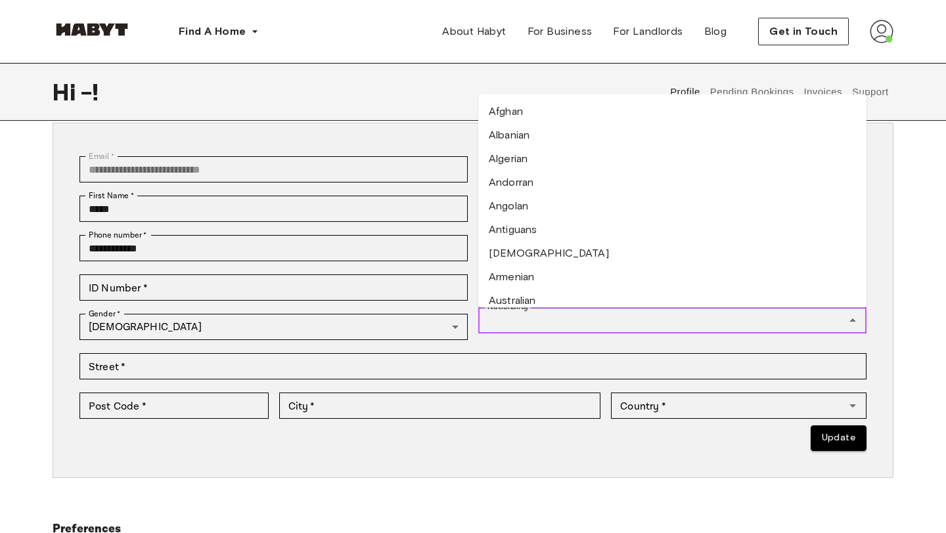
click at [616, 322] on input "Nationality" at bounding box center [661, 320] width 359 height 18
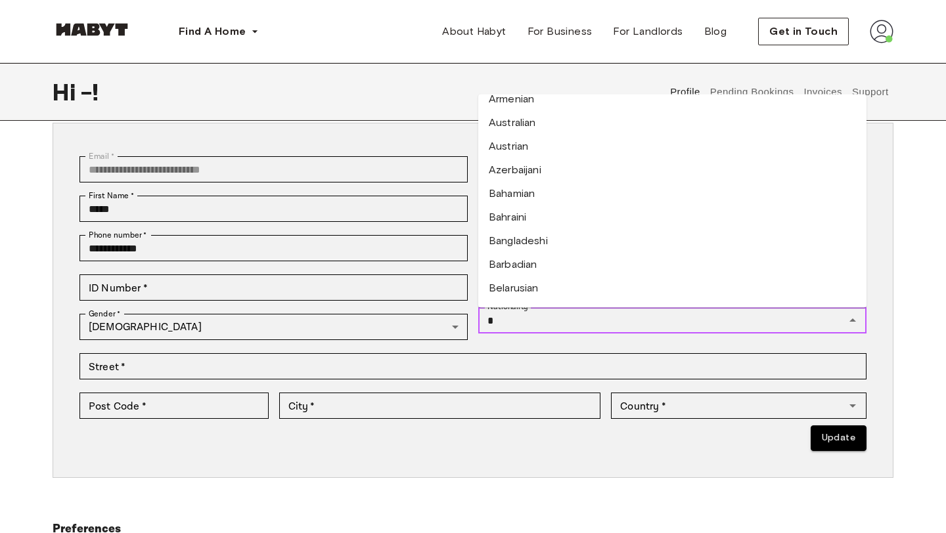
scroll to position [0, 0]
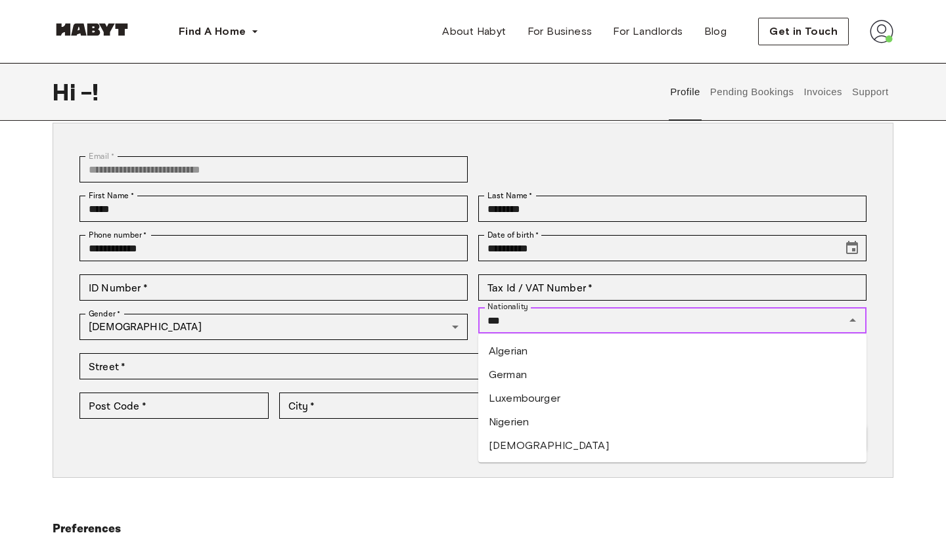
click at [545, 380] on li "German" at bounding box center [672, 375] width 388 height 24
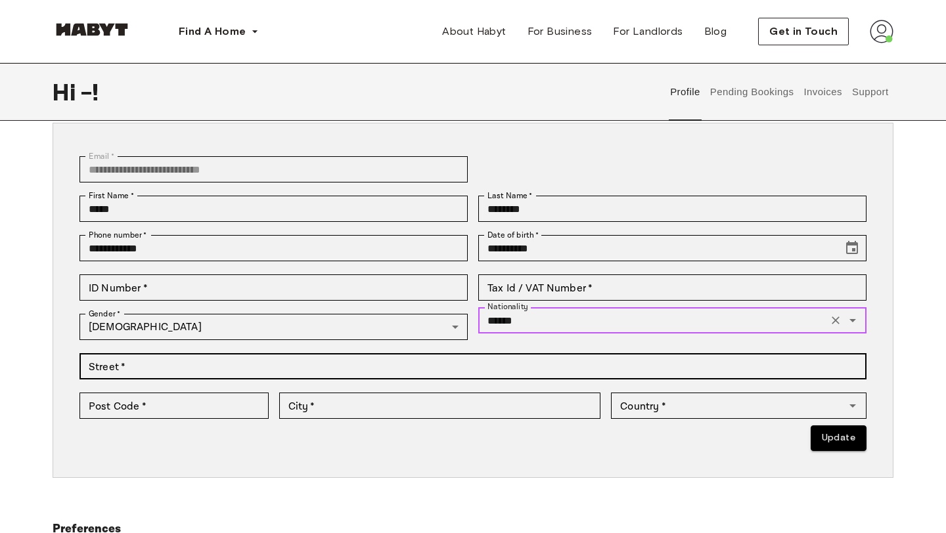
type input "******"
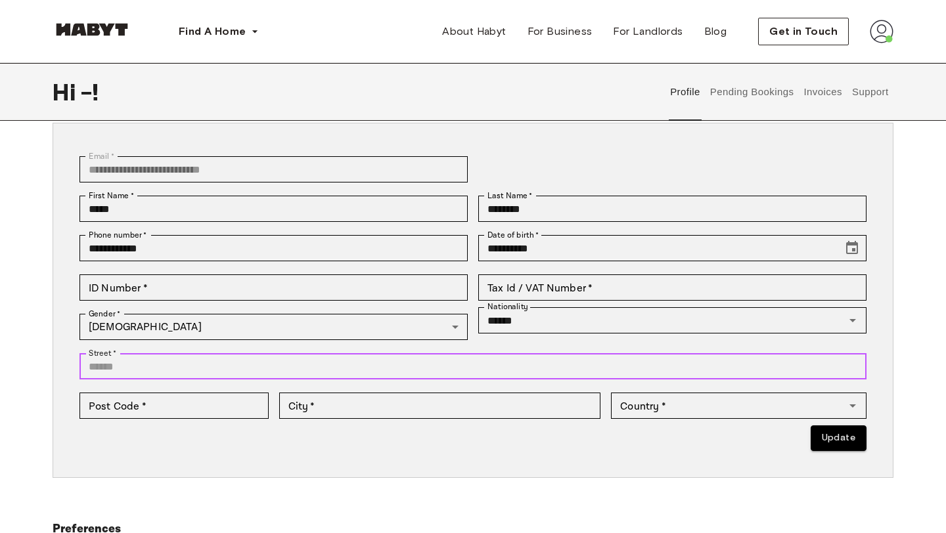
click at [560, 370] on input "Street   *" at bounding box center [472, 366] width 787 height 26
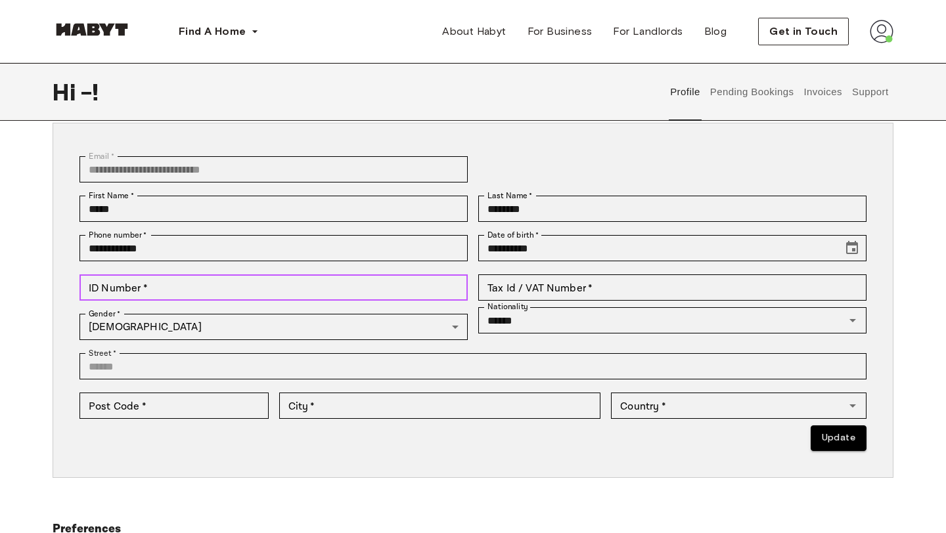
click at [275, 286] on input "ID Number   *" at bounding box center [273, 288] width 388 height 26
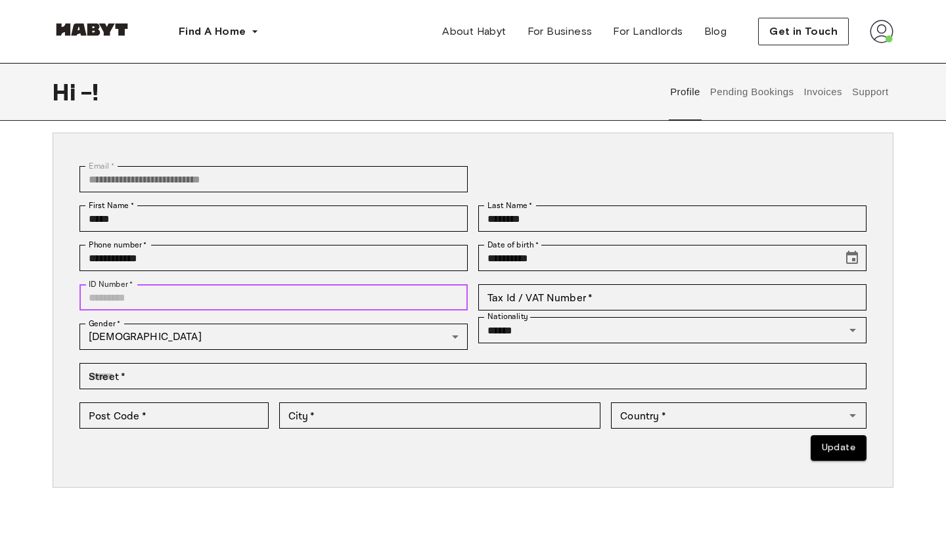
scroll to position [58, 0]
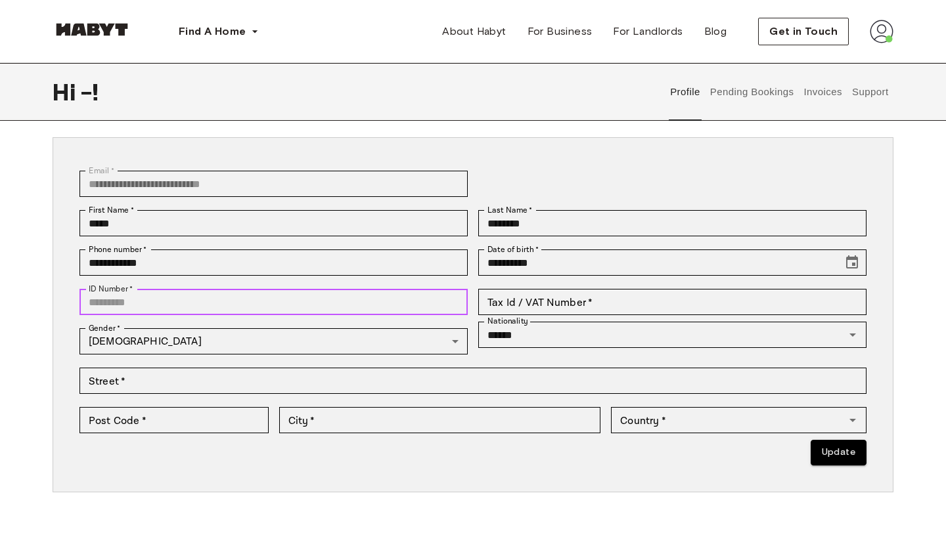
click at [224, 295] on input "ID Number   *" at bounding box center [273, 302] width 388 height 26
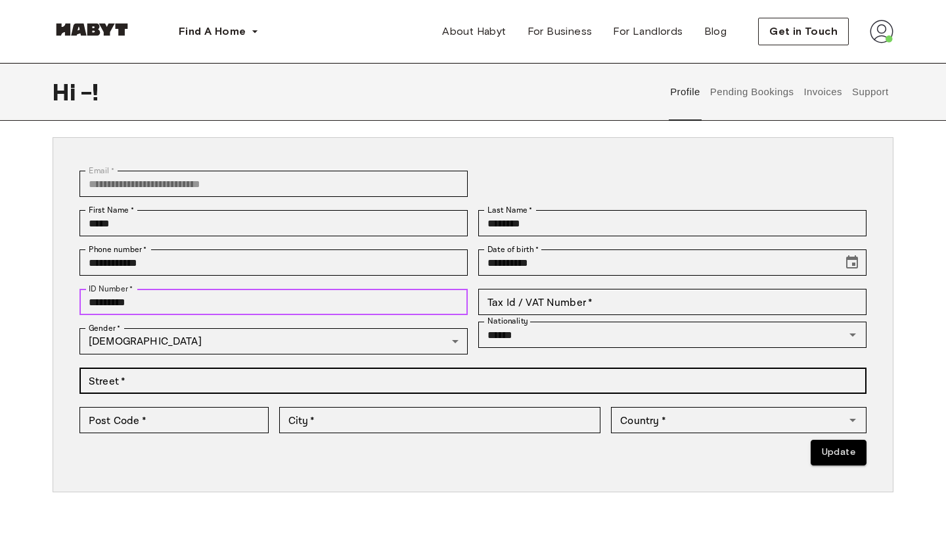
type input "*********"
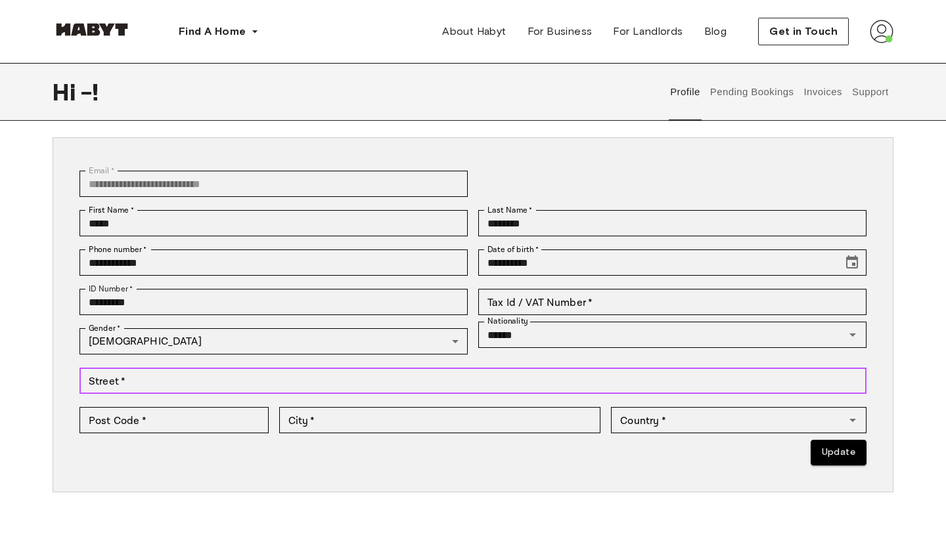
click at [318, 375] on input "Street   *" at bounding box center [472, 381] width 787 height 26
click at [292, 382] on input "Street   *" at bounding box center [472, 381] width 787 height 26
